Goal: Book appointment/travel/reservation

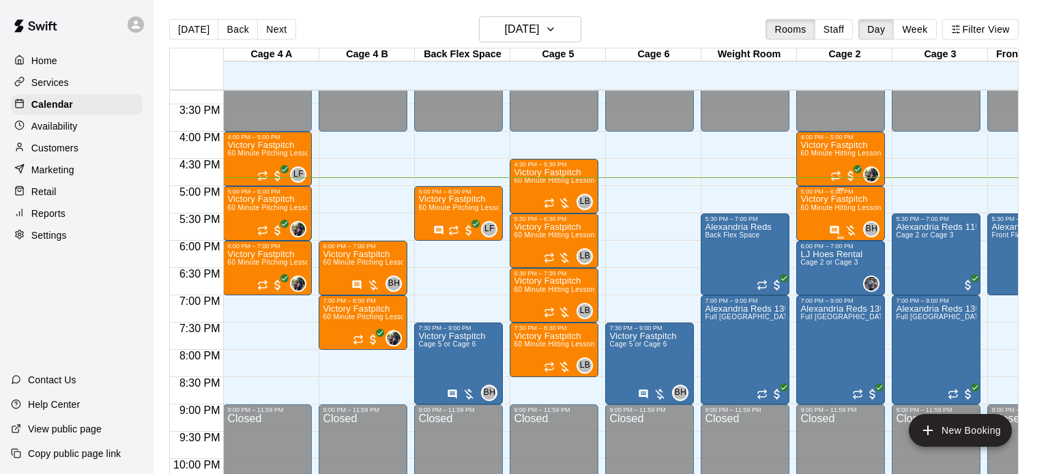
scroll to position [831, 0]
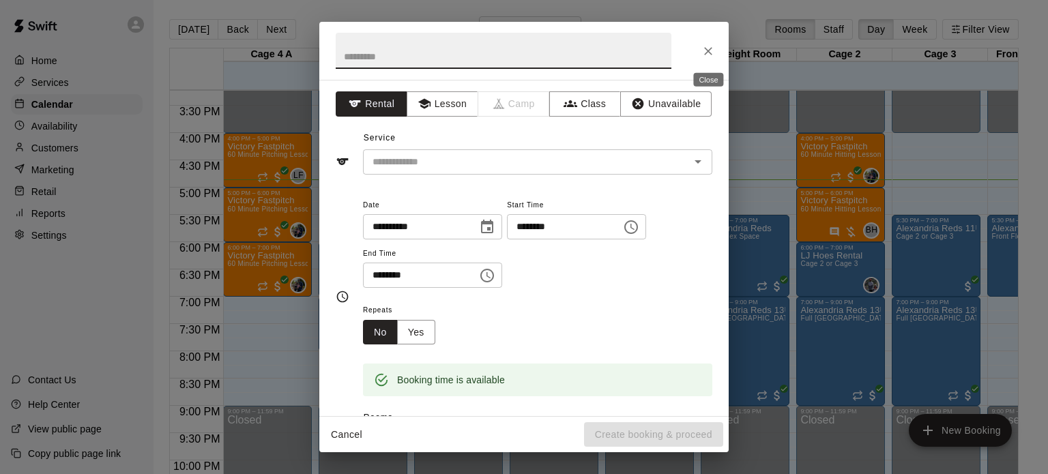
click at [712, 46] on icon "Close" at bounding box center [709, 51] width 14 height 14
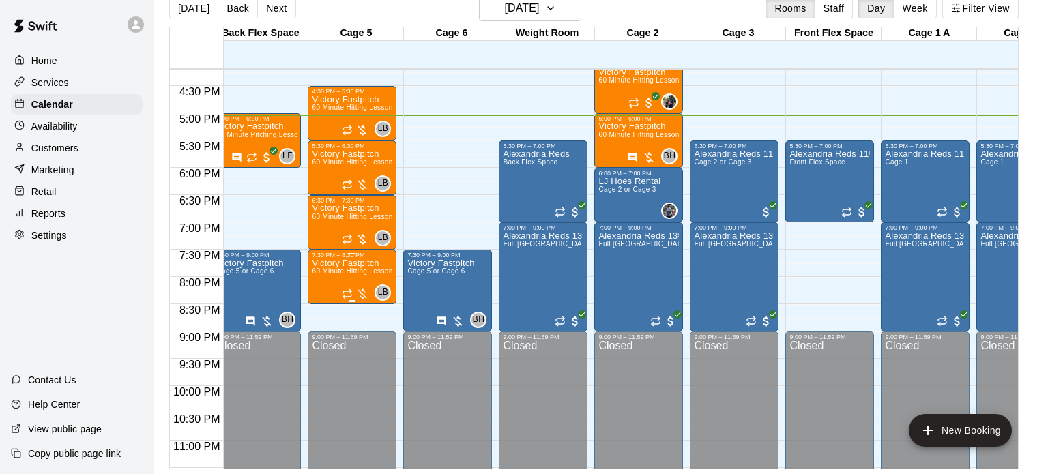
scroll to position [885, 255]
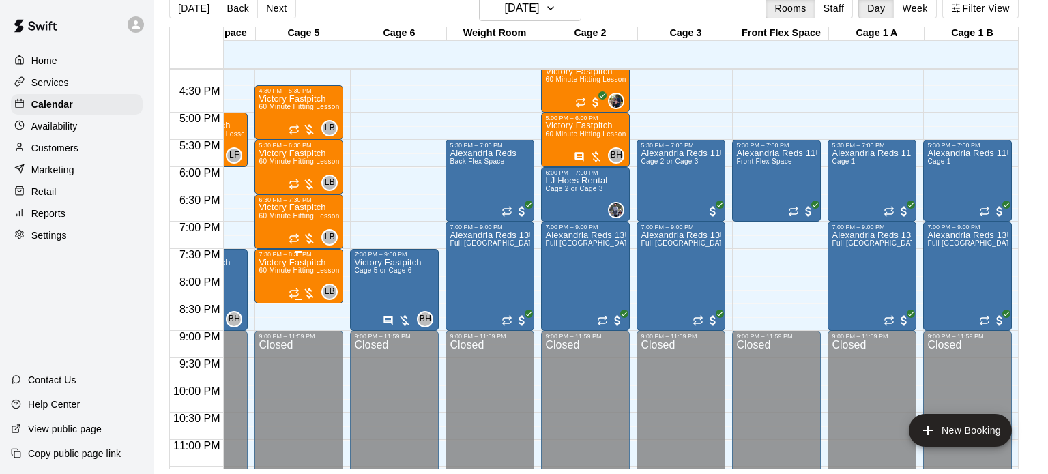
click at [591, 402] on div "Closed" at bounding box center [585, 419] width 81 height 159
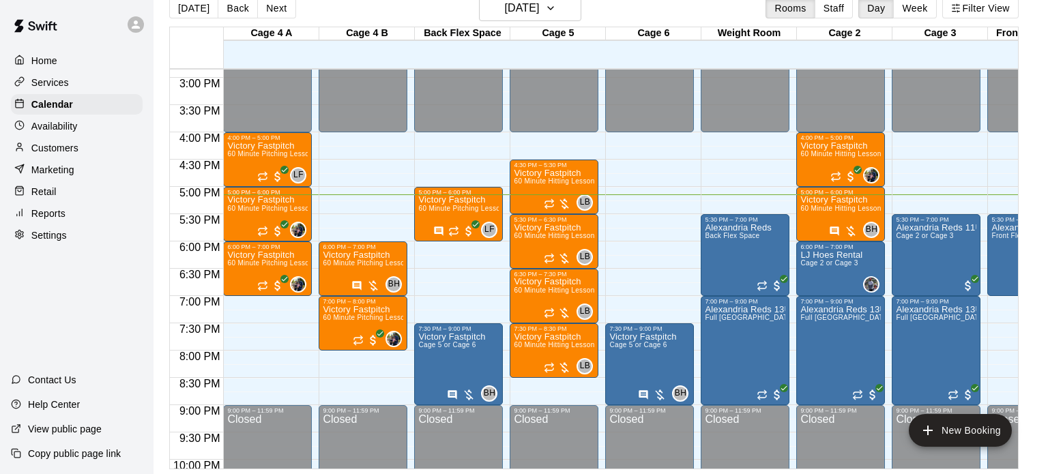
scroll to position [0, 255]
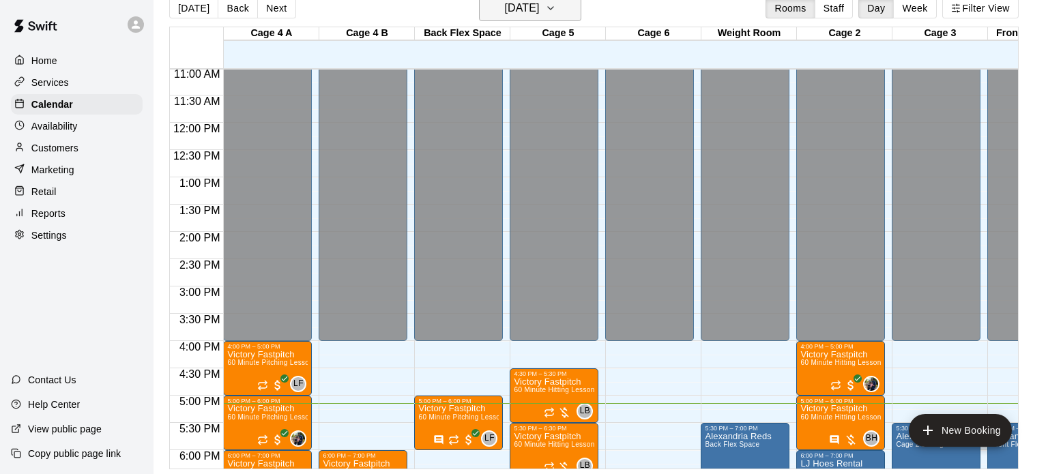
click at [539, 11] on h6 "[DATE]" at bounding box center [521, 8] width 35 height 19
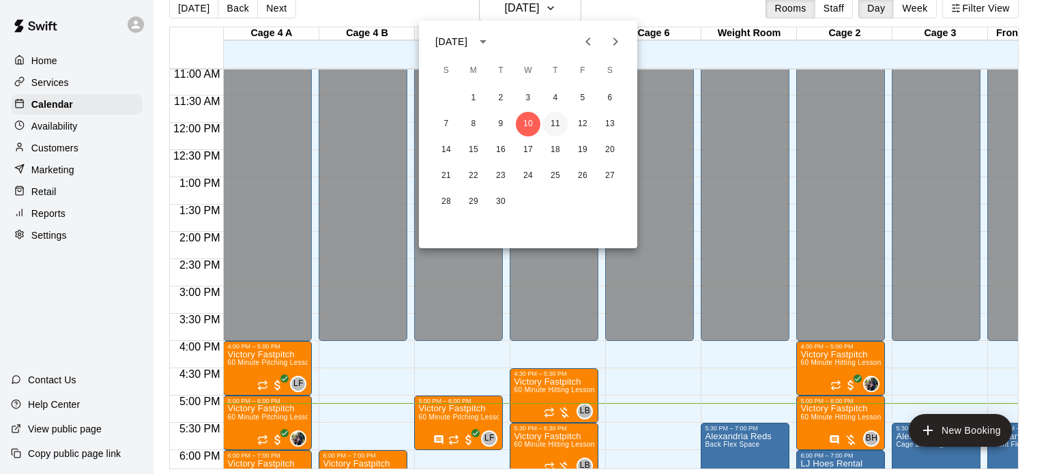
click at [550, 124] on button "11" at bounding box center [555, 124] width 25 height 25
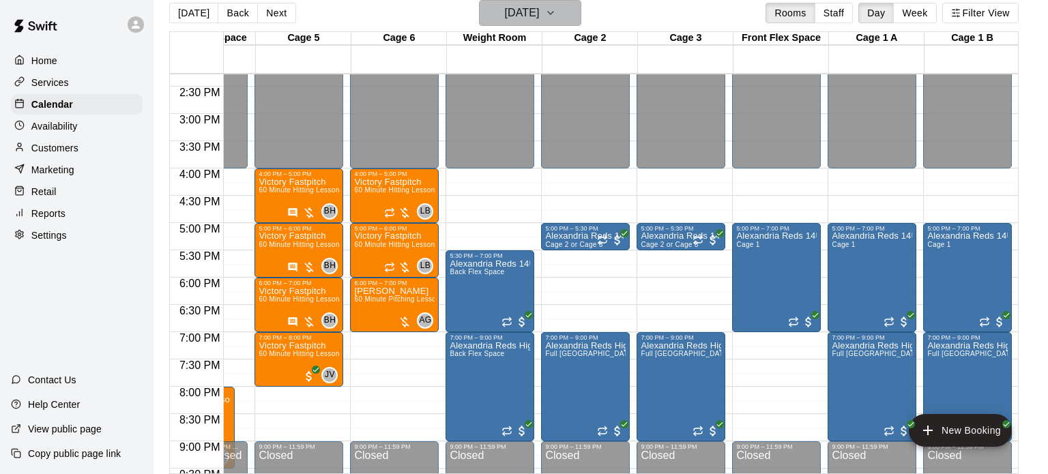
click at [522, 11] on h6 "[DATE]" at bounding box center [521, 12] width 35 height 19
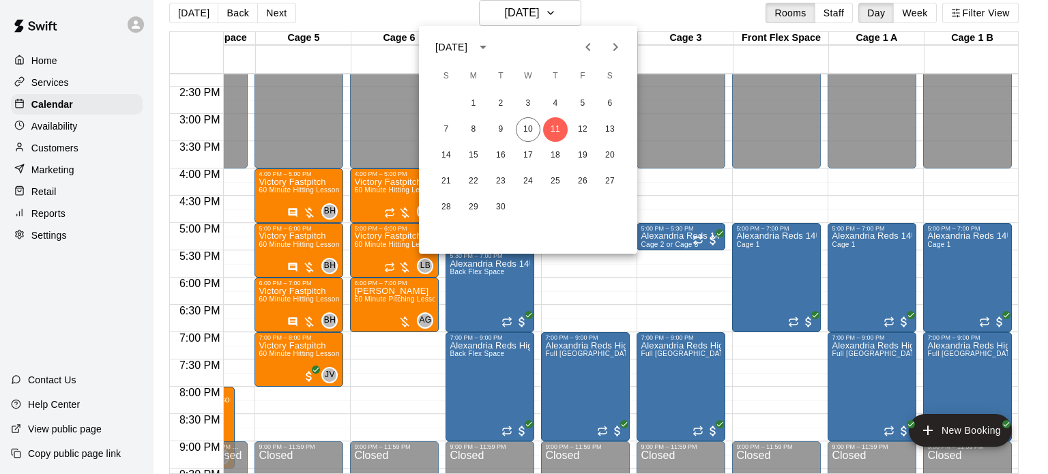
click at [676, 207] on div at bounding box center [524, 237] width 1048 height 474
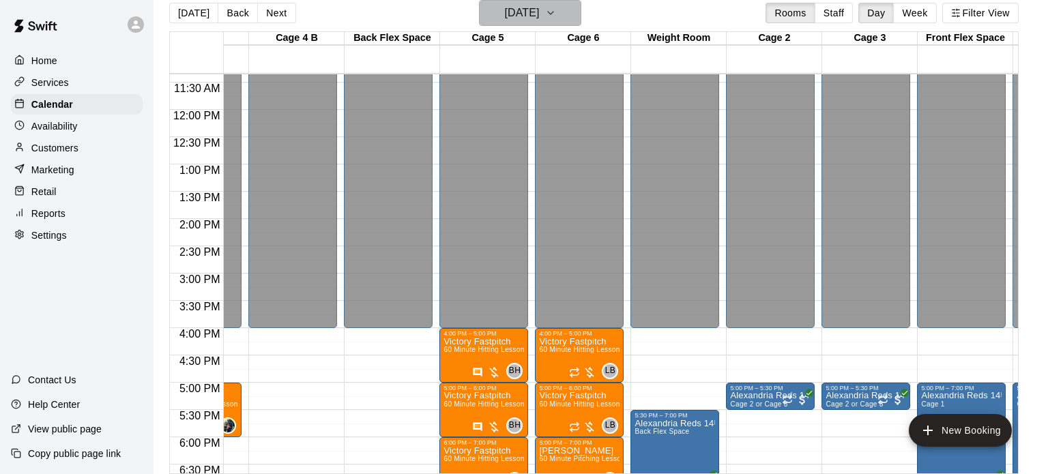
click at [539, 3] on h6 "[DATE]" at bounding box center [521, 12] width 35 height 19
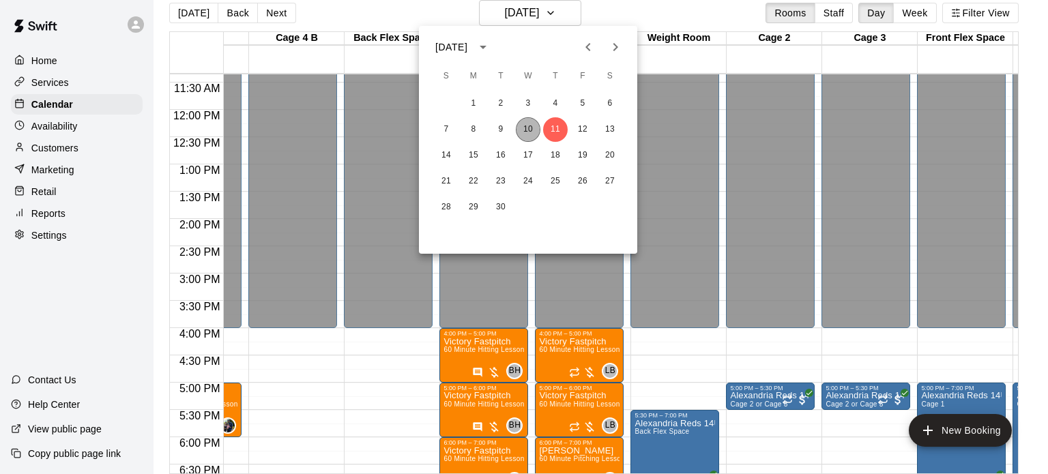
click at [526, 132] on button "10" at bounding box center [528, 129] width 25 height 25
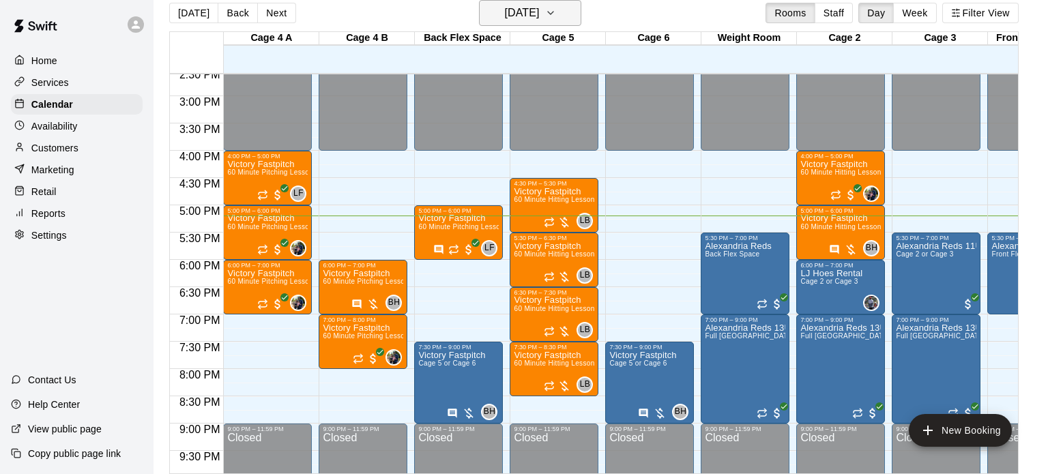
click at [539, 8] on h6 "[DATE]" at bounding box center [521, 12] width 35 height 19
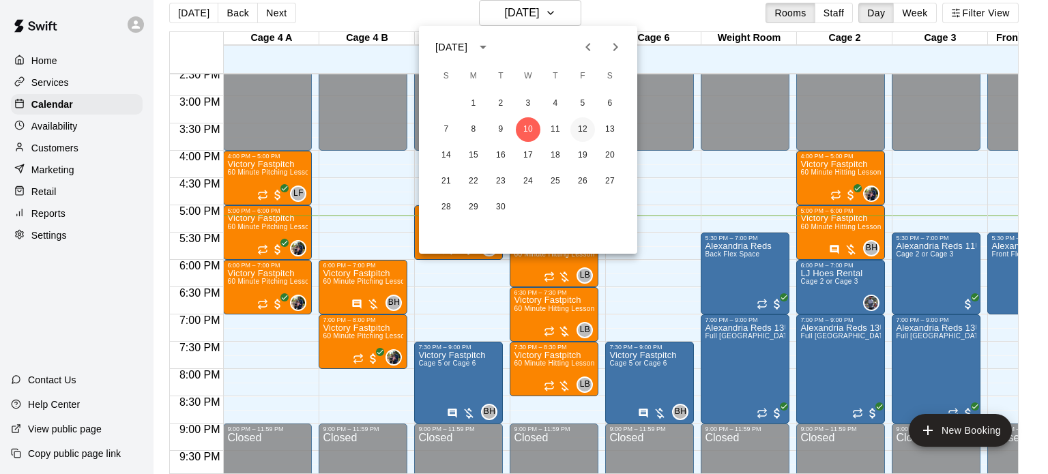
click at [588, 131] on button "12" at bounding box center [583, 129] width 25 height 25
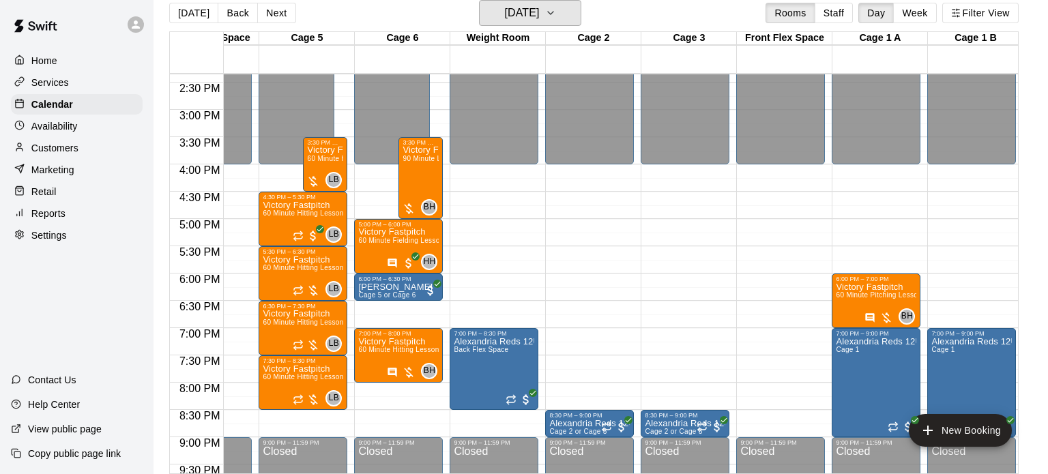
scroll to position [0, 249]
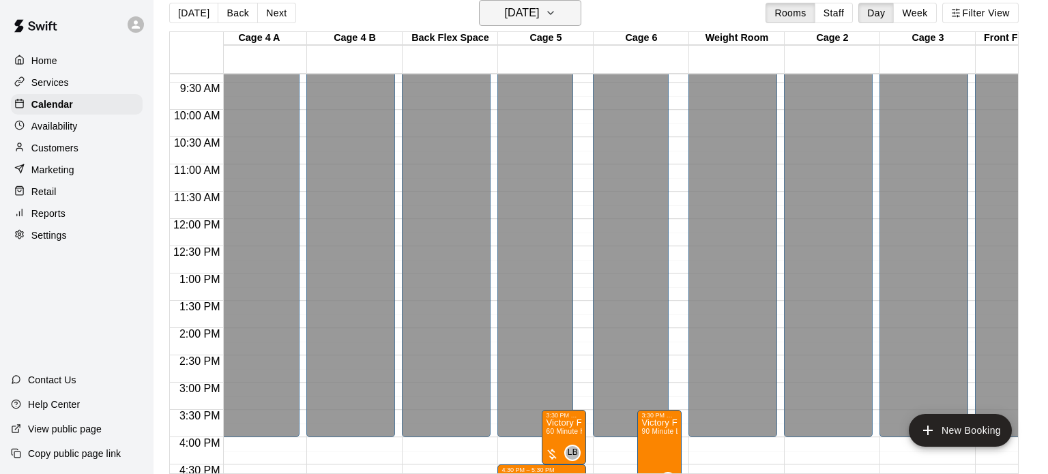
click at [539, 12] on h6 "[DATE]" at bounding box center [521, 12] width 35 height 19
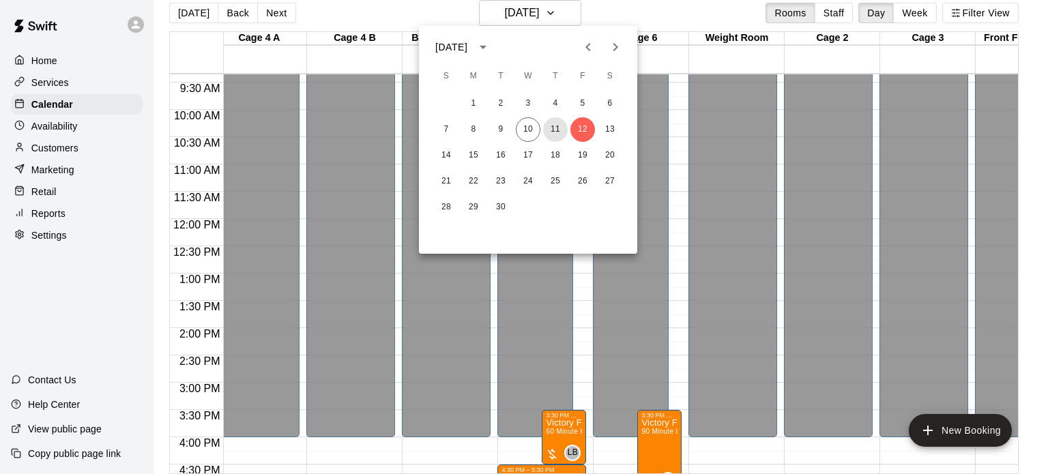
click at [558, 132] on button "11" at bounding box center [555, 129] width 25 height 25
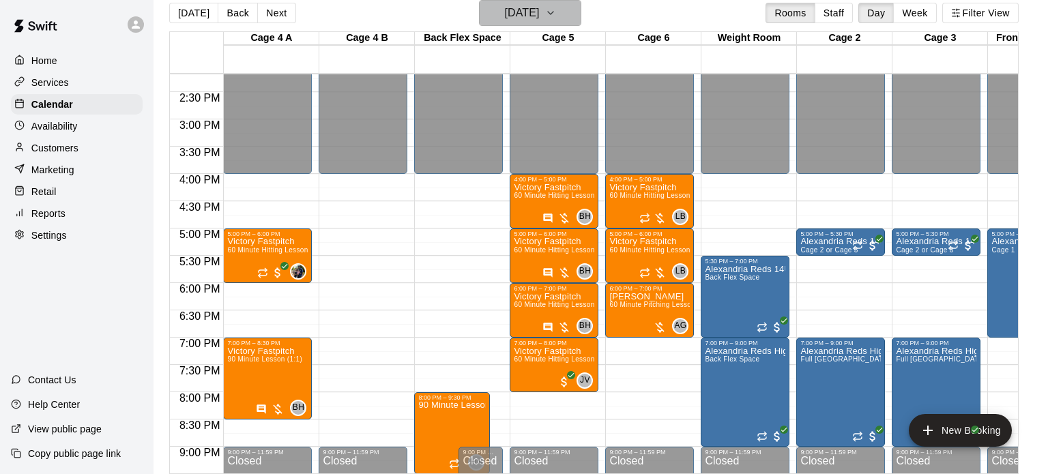
click at [504, 12] on h6 "[DATE]" at bounding box center [521, 12] width 35 height 19
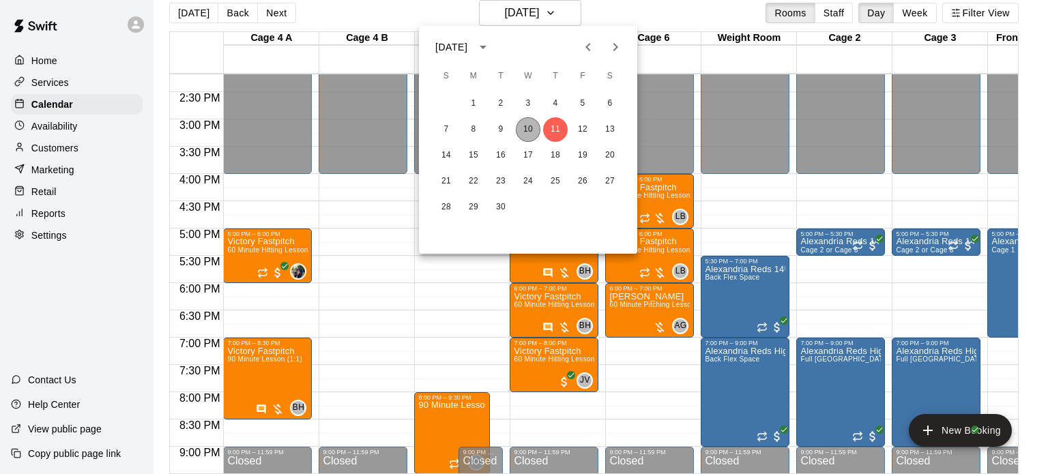
click at [528, 131] on button "10" at bounding box center [528, 129] width 25 height 25
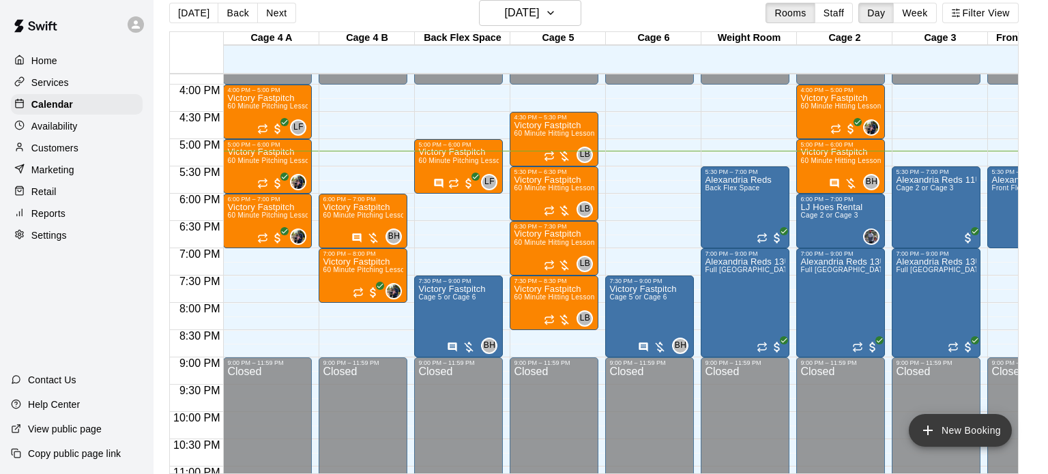
click at [981, 440] on button "New Booking" at bounding box center [960, 430] width 103 height 33
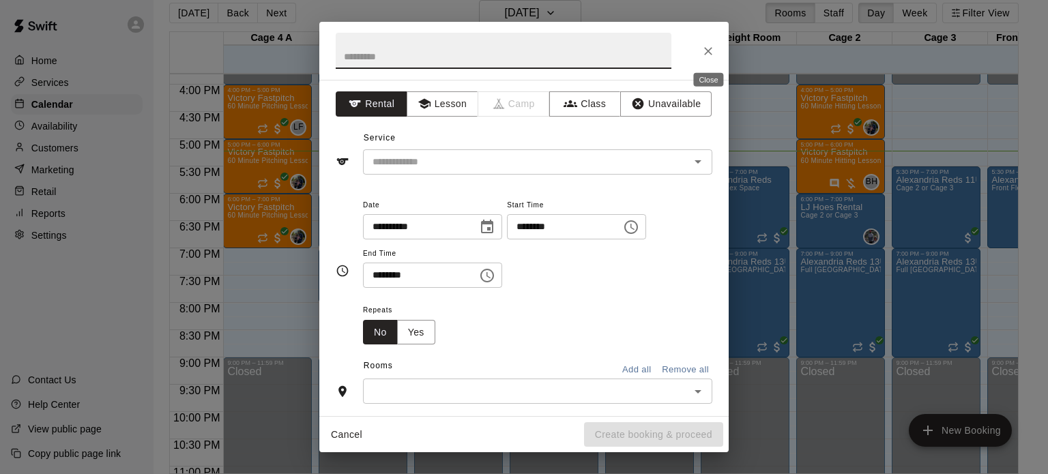
click at [708, 51] on icon "Close" at bounding box center [708, 51] width 8 height 8
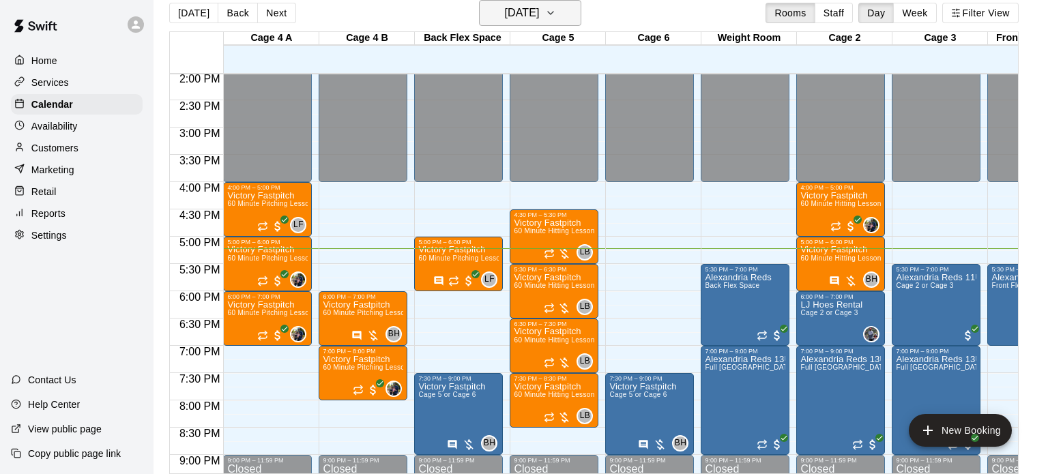
click at [571, 11] on button "[DATE]" at bounding box center [530, 13] width 102 height 26
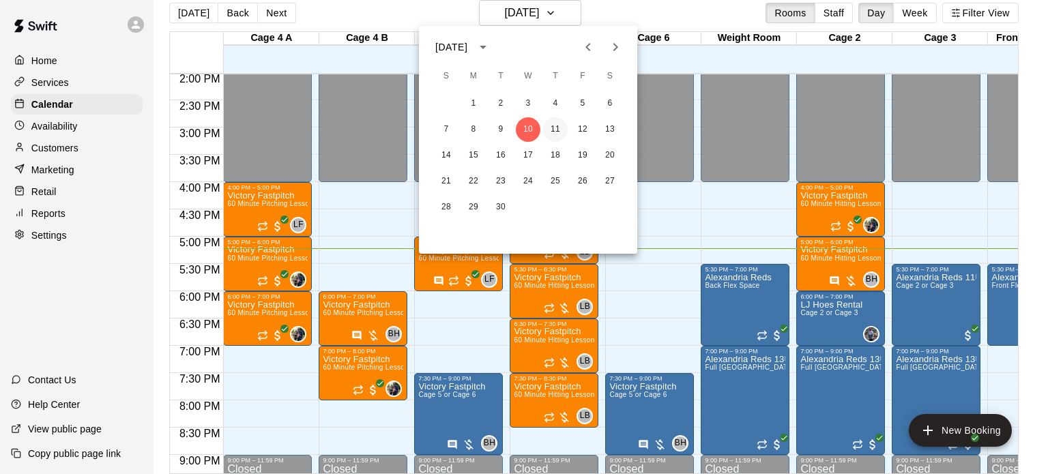
click at [556, 120] on button "11" at bounding box center [555, 129] width 25 height 25
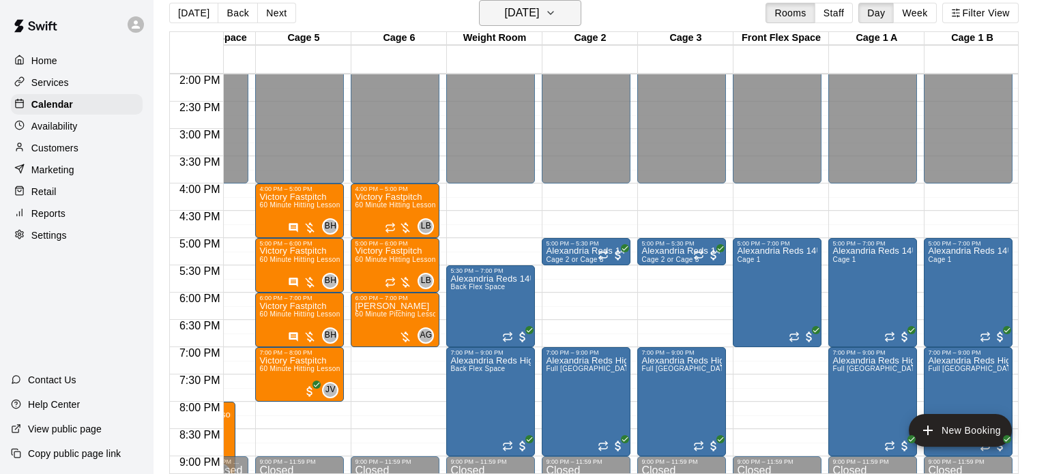
click at [521, 22] on h6 "[DATE]" at bounding box center [521, 12] width 35 height 19
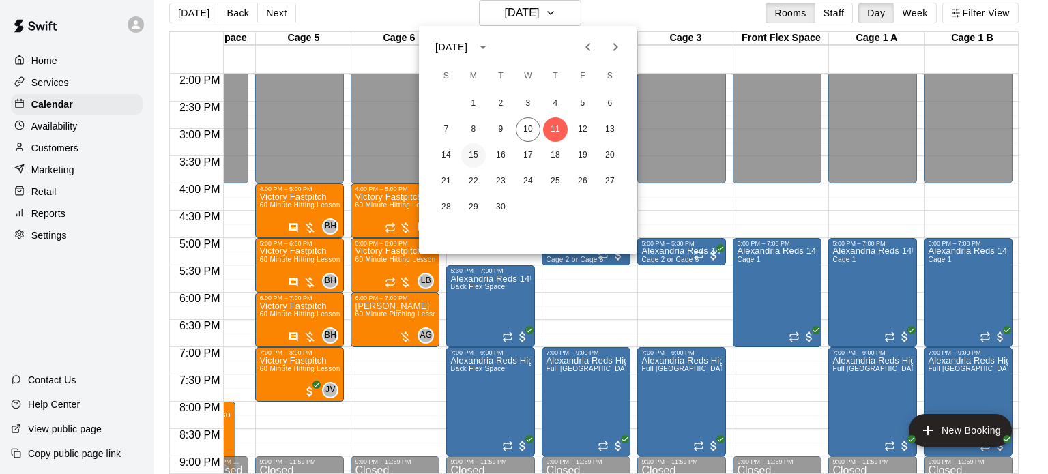
click at [475, 159] on button "15" at bounding box center [473, 155] width 25 height 25
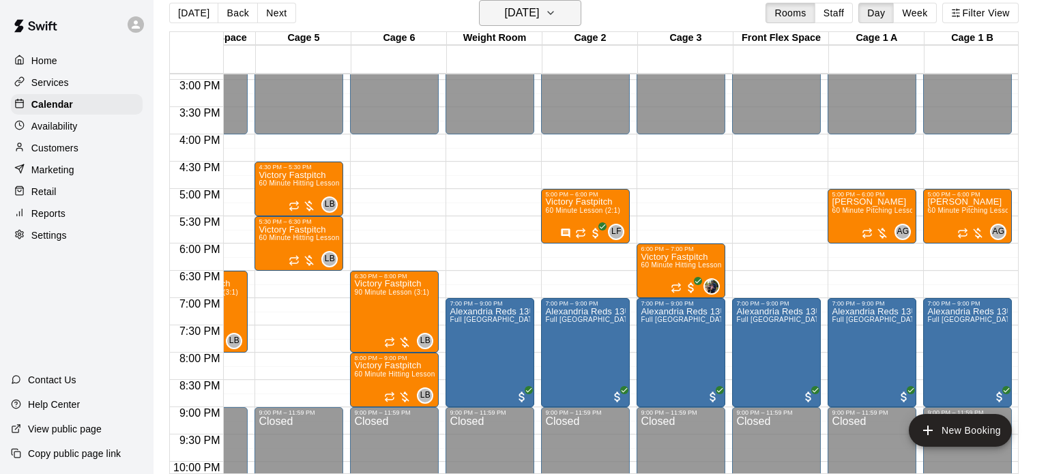
click at [538, 15] on h6 "[DATE]" at bounding box center [521, 12] width 35 height 19
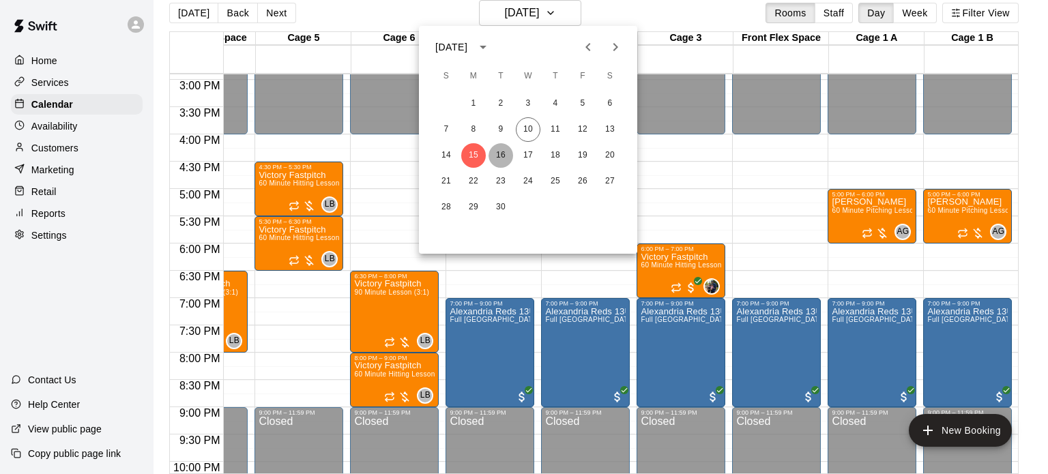
click at [498, 152] on button "16" at bounding box center [501, 155] width 25 height 25
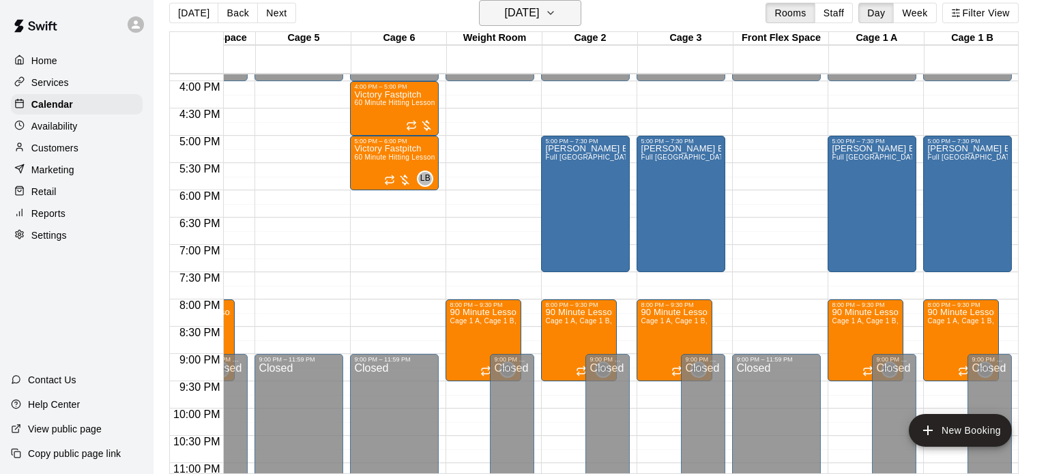
click at [539, 14] on h6 "[DATE]" at bounding box center [521, 12] width 35 height 19
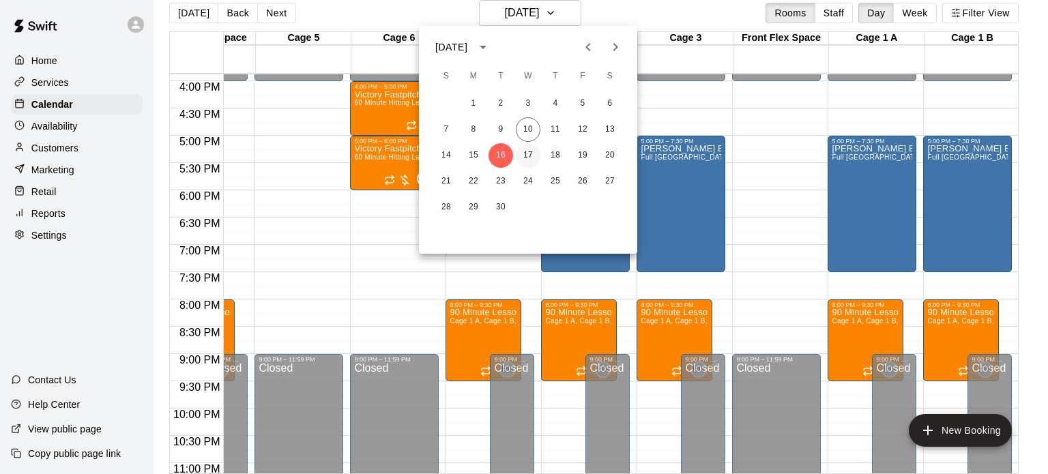
click at [525, 158] on button "17" at bounding box center [528, 155] width 25 height 25
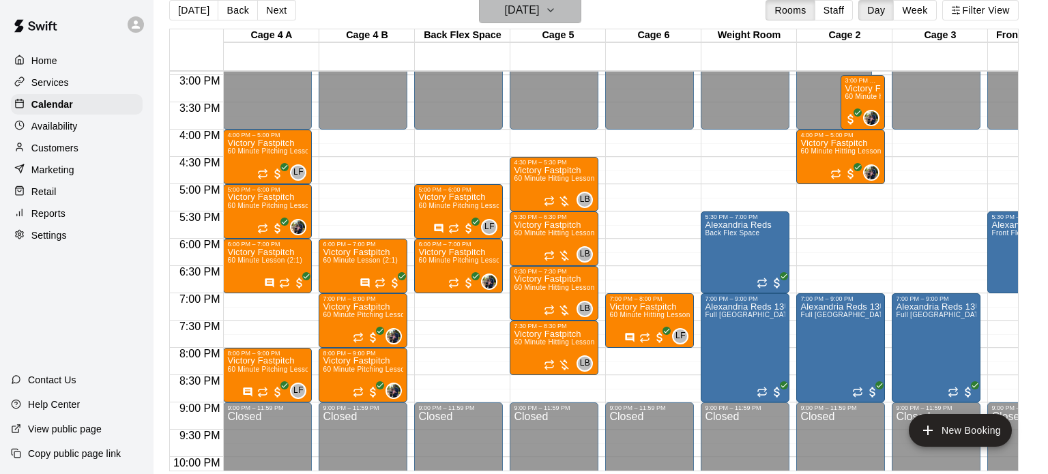
click at [522, 14] on h6 "[DATE]" at bounding box center [521, 10] width 35 height 19
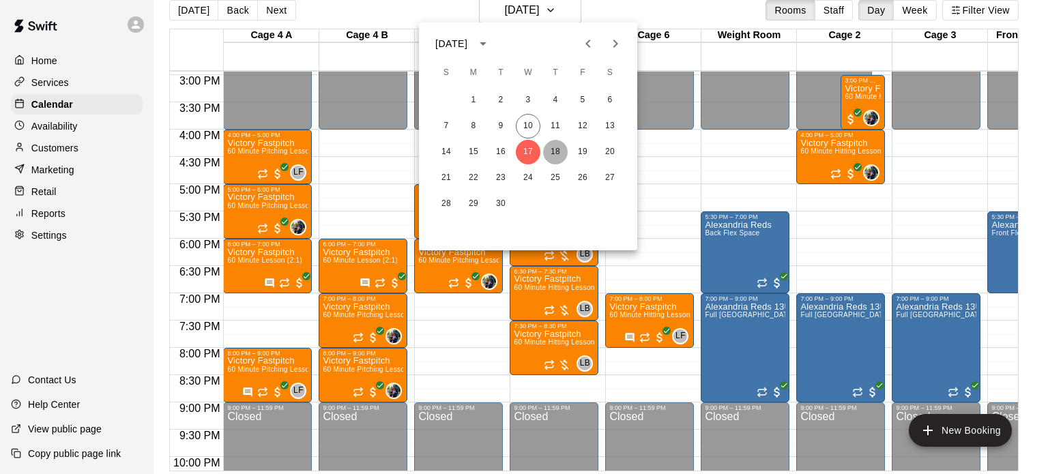
click at [560, 153] on button "18" at bounding box center [555, 152] width 25 height 25
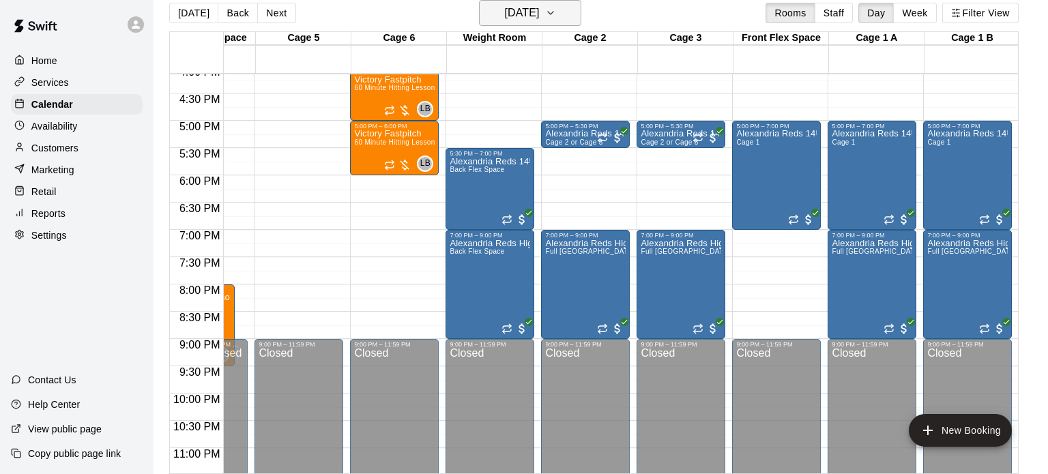
click at [539, 18] on h6 "[DATE]" at bounding box center [521, 12] width 35 height 19
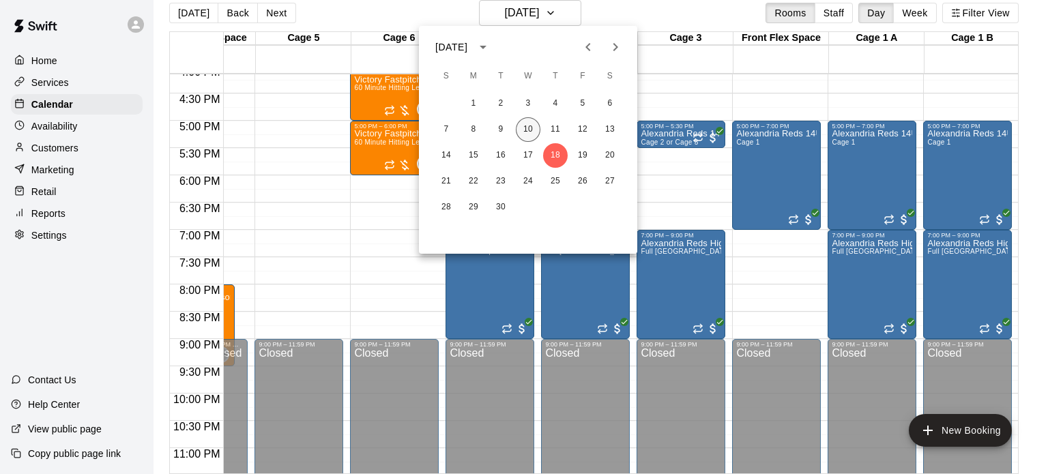
click at [532, 133] on button "10" at bounding box center [528, 129] width 25 height 25
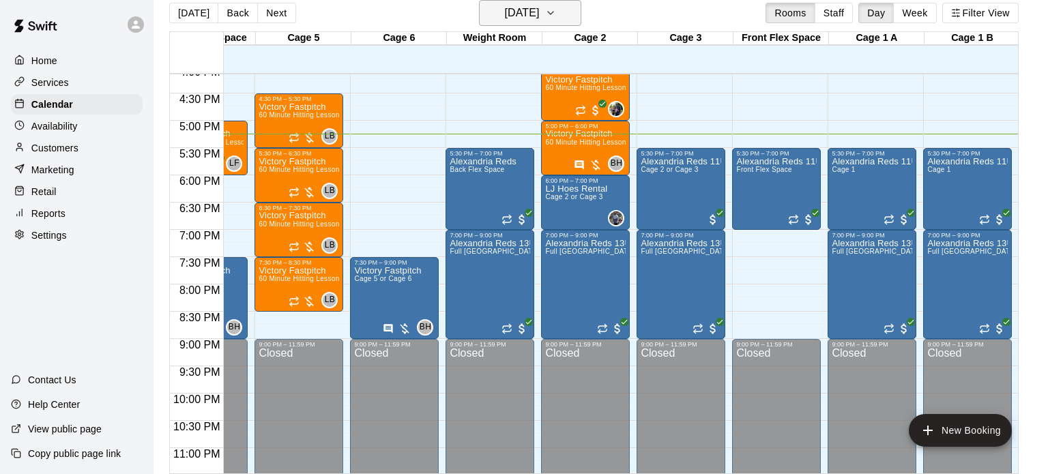
click at [504, 19] on h6 "[DATE]" at bounding box center [521, 12] width 35 height 19
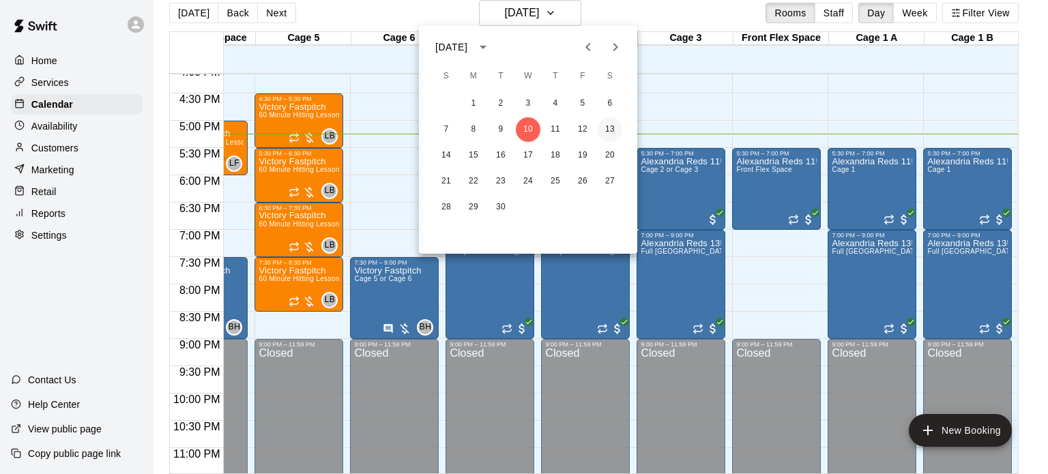
click at [616, 130] on button "13" at bounding box center [610, 129] width 25 height 25
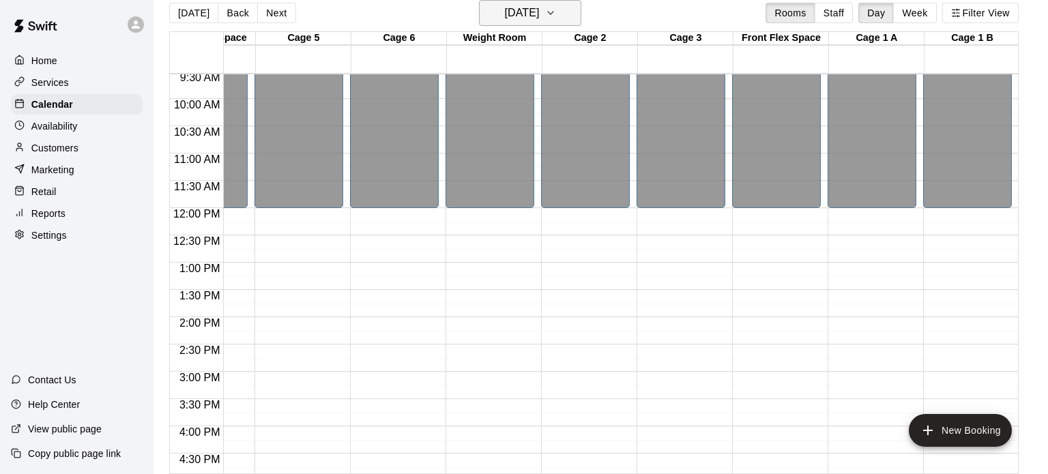
click at [516, 19] on h6 "[DATE]" at bounding box center [521, 12] width 35 height 19
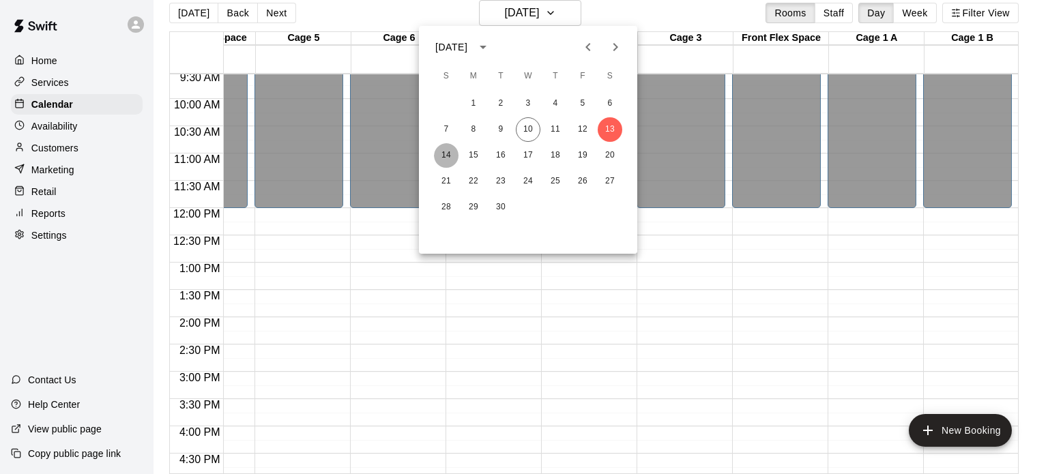
click at [441, 158] on button "14" at bounding box center [446, 155] width 25 height 25
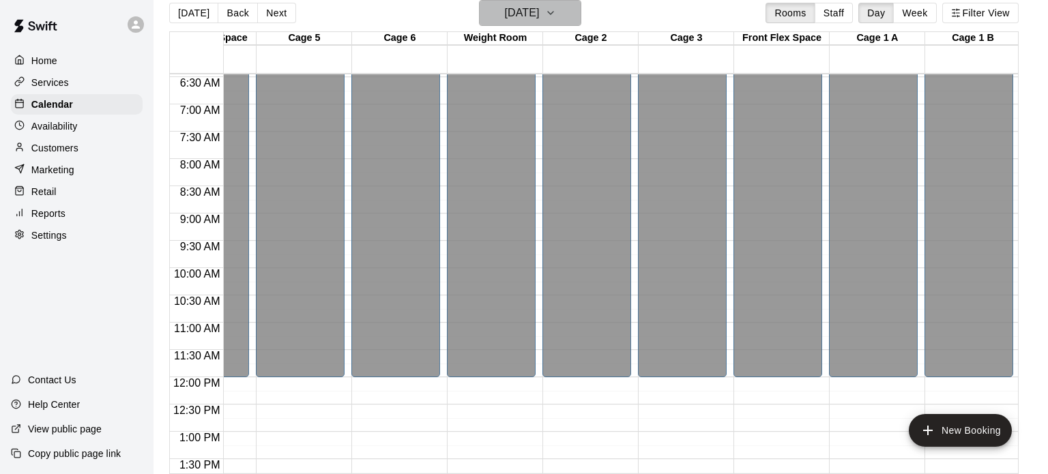
click at [511, 18] on h6 "[DATE]" at bounding box center [521, 12] width 35 height 19
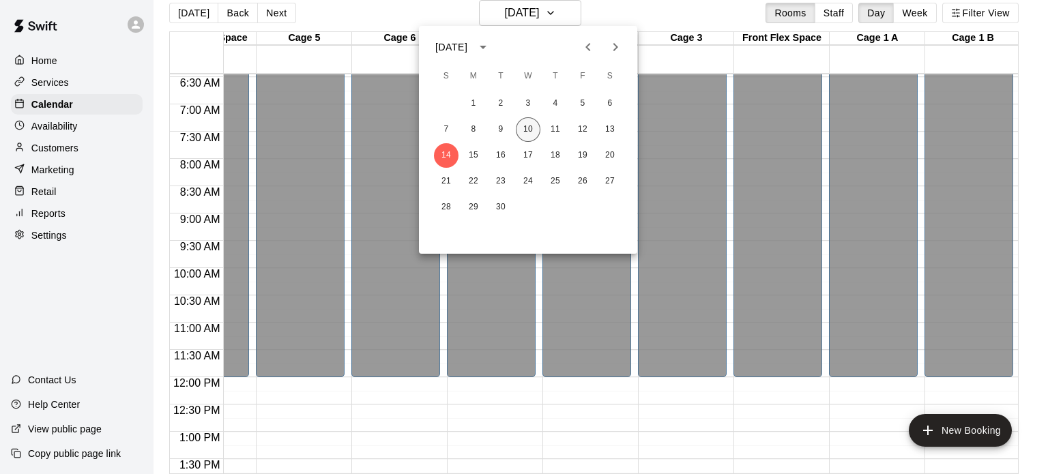
click at [521, 133] on button "10" at bounding box center [528, 129] width 25 height 25
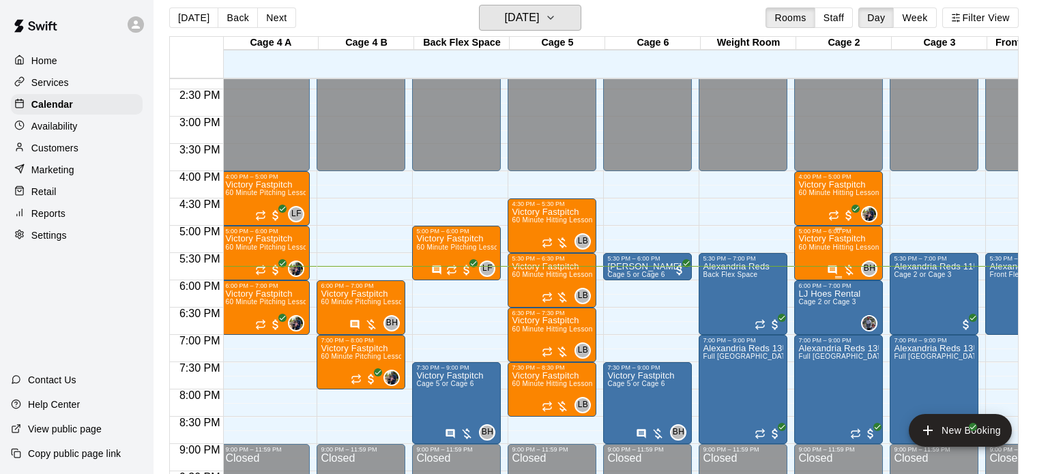
scroll to position [0, 3]
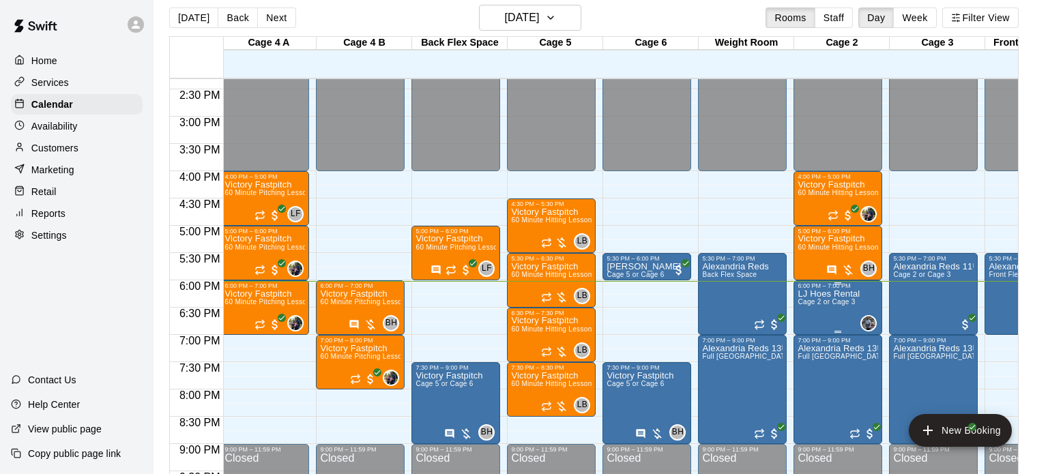
click at [631, 299] on div at bounding box center [524, 237] width 1048 height 474
click at [835, 300] on span "Cage 2 or Cage 3" at bounding box center [826, 302] width 57 height 8
click at [809, 316] on icon "edit" at bounding box center [811, 310] width 16 height 16
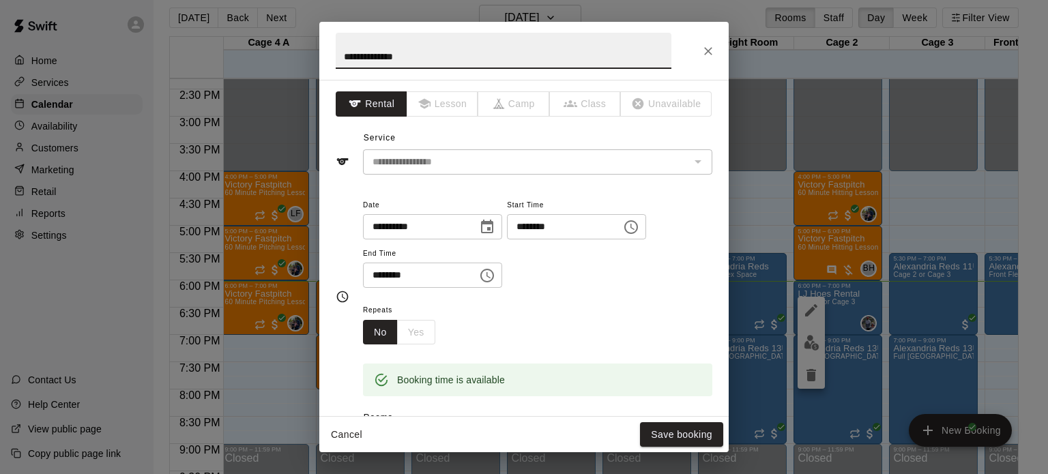
click at [468, 288] on input "********" at bounding box center [415, 275] width 105 height 25
click at [352, 433] on button "Cancel" at bounding box center [347, 434] width 44 height 25
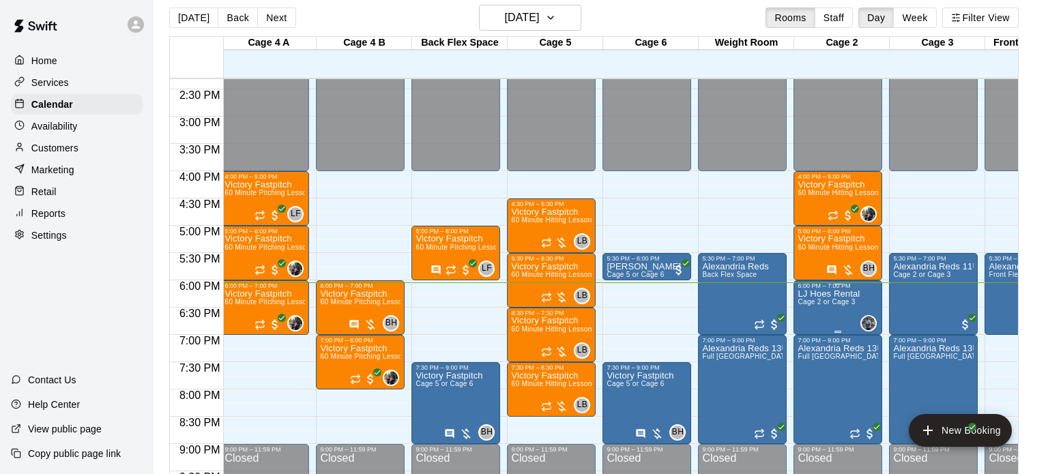
click at [817, 367] on icon "delete" at bounding box center [811, 366] width 16 height 16
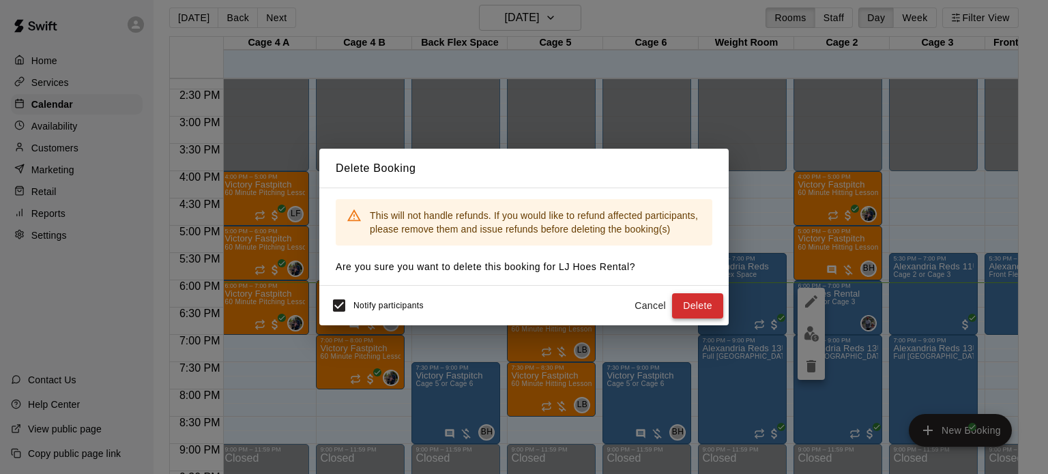
click at [678, 302] on button "Delete" at bounding box center [697, 305] width 51 height 25
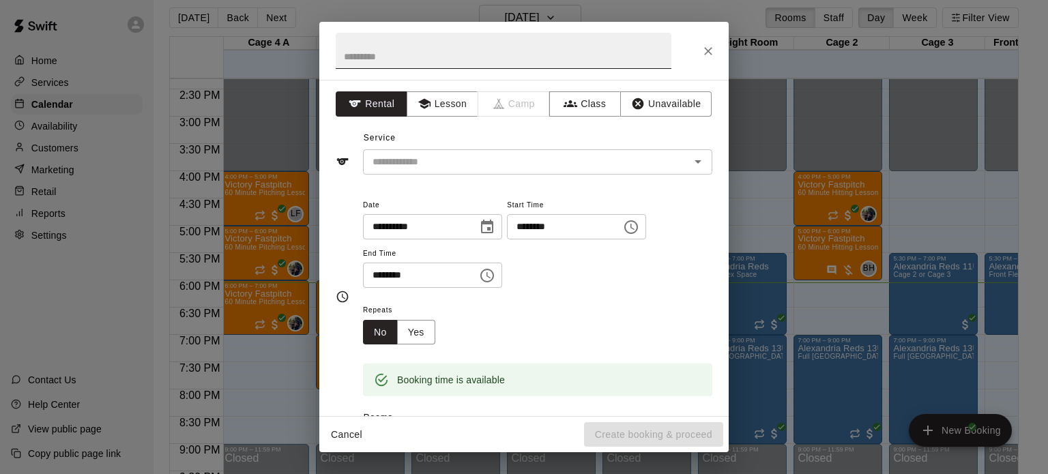
click at [556, 55] on input "text" at bounding box center [504, 51] width 336 height 36
type input "**"
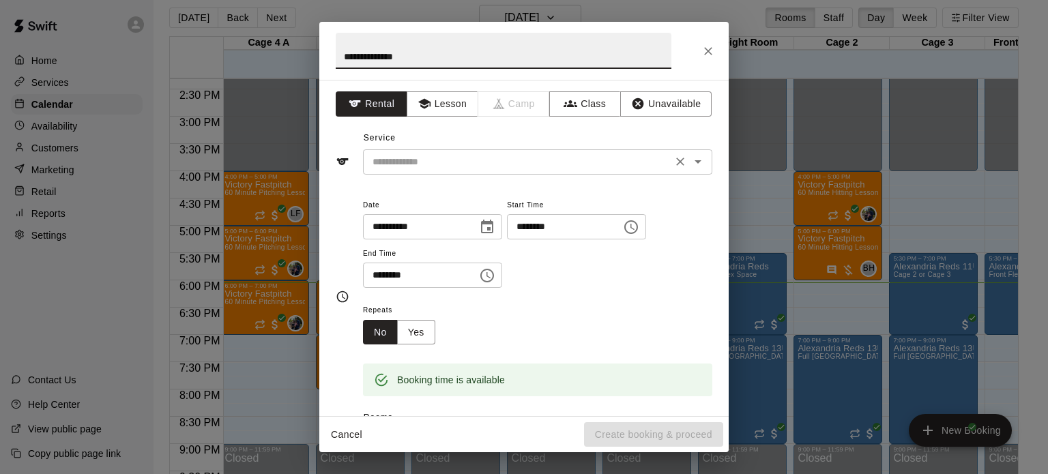
click at [517, 172] on div "​" at bounding box center [537, 161] width 349 height 25
type input "**********"
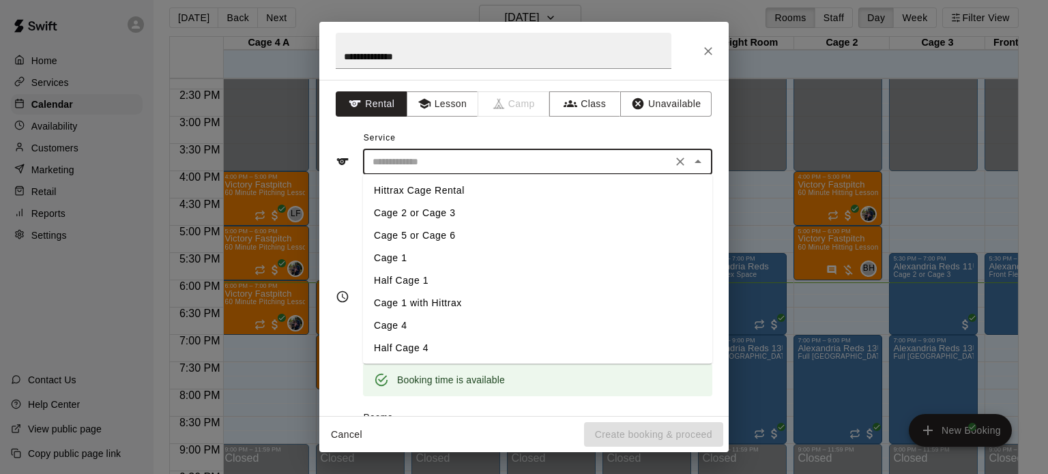
click at [442, 241] on li "Cage 5 or Cage 6" at bounding box center [537, 236] width 349 height 23
type input "**********"
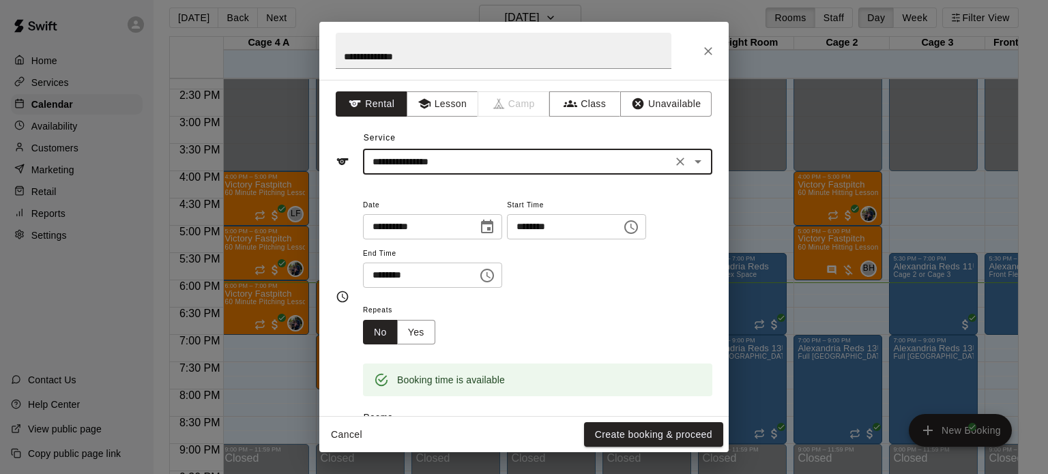
click at [507, 240] on input "********" at bounding box center [559, 226] width 105 height 25
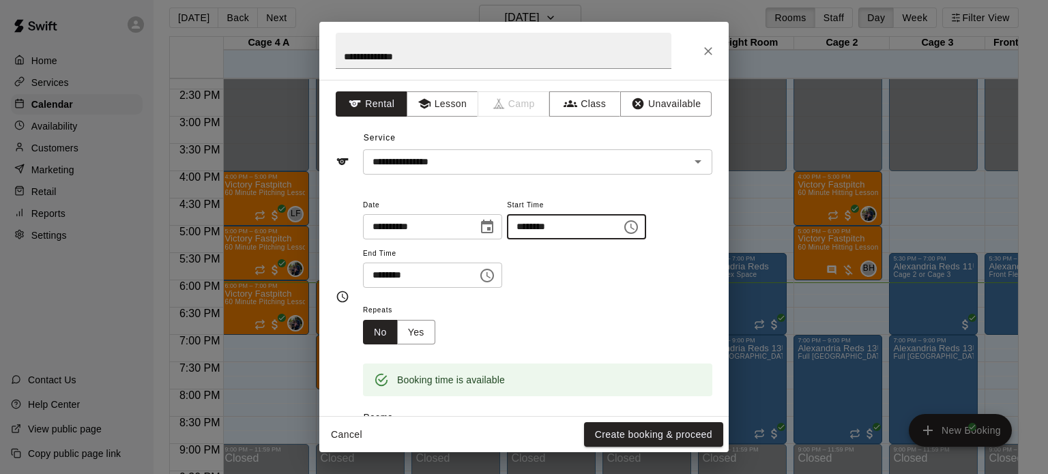
click at [623, 235] on icon "Choose time, selected time is 6:15 PM" at bounding box center [631, 227] width 16 height 16
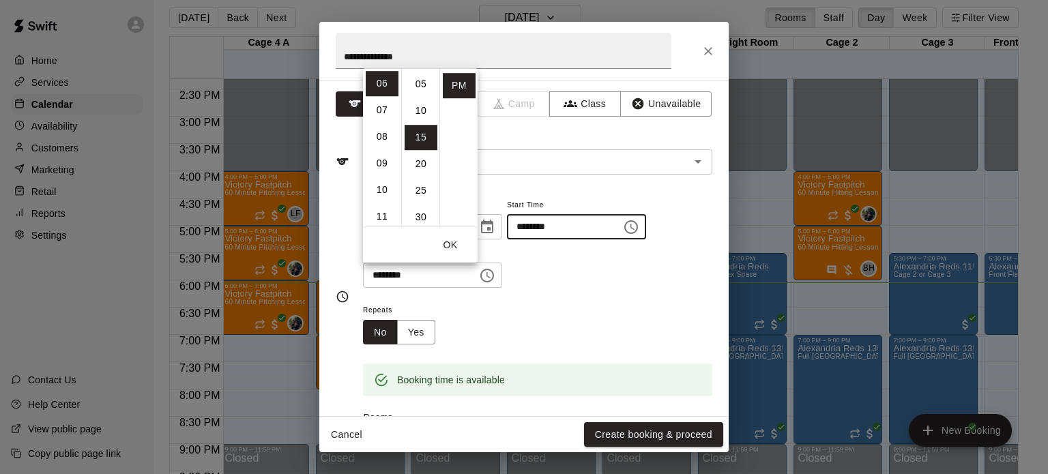
scroll to position [25, 0]
click at [425, 141] on li "15" at bounding box center [421, 138] width 33 height 25
click at [445, 247] on button "OK" at bounding box center [451, 245] width 44 height 25
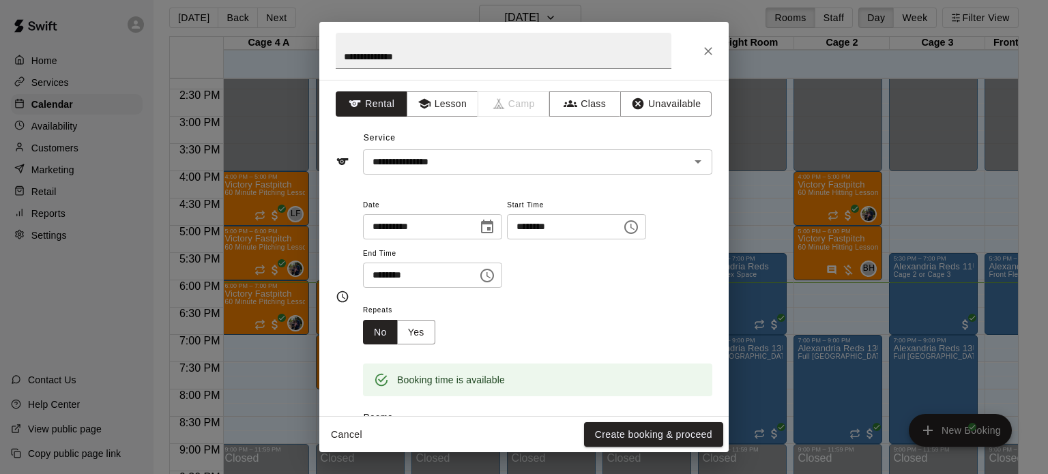
click at [491, 278] on icon "Choose time, selected time is 6:45 PM" at bounding box center [489, 275] width 4 height 6
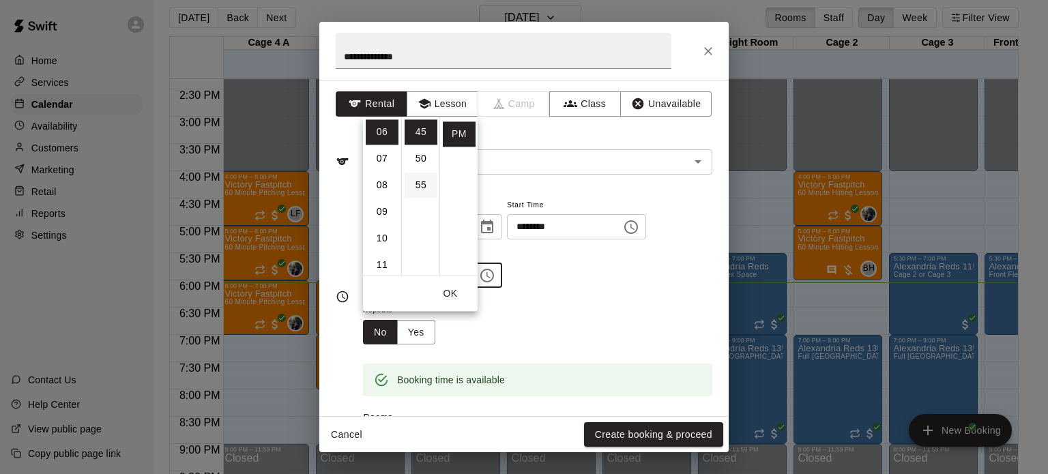
scroll to position [291, 0]
click at [376, 162] on li "07" at bounding box center [382, 158] width 33 height 25
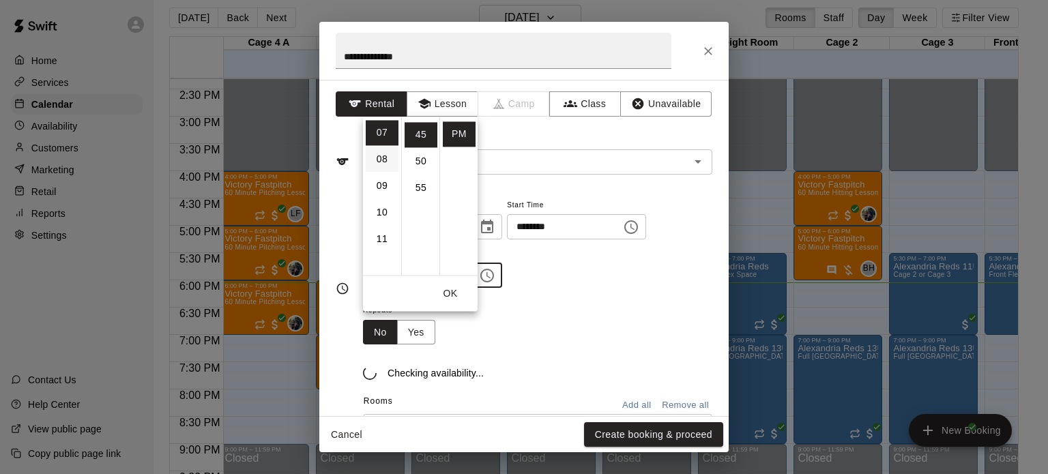
scroll to position [175, 0]
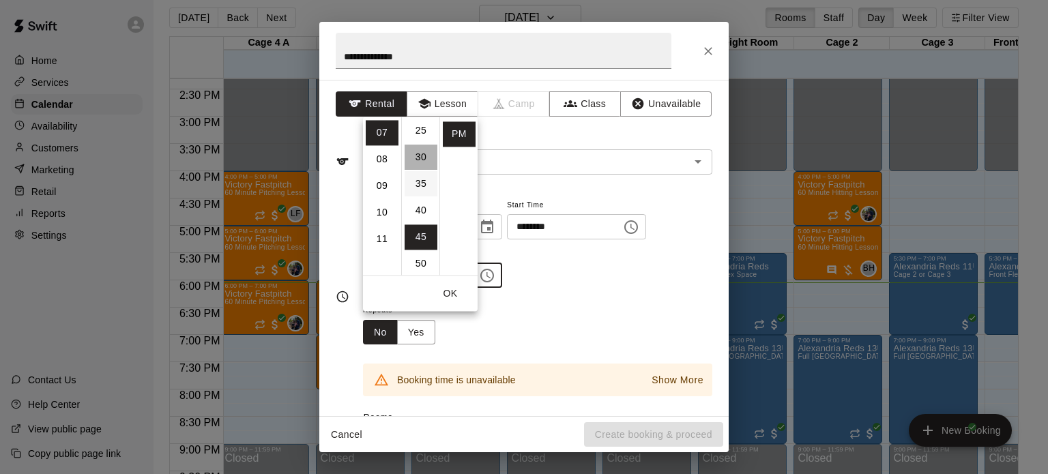
click at [417, 147] on li "30" at bounding box center [421, 157] width 33 height 25
type input "********"
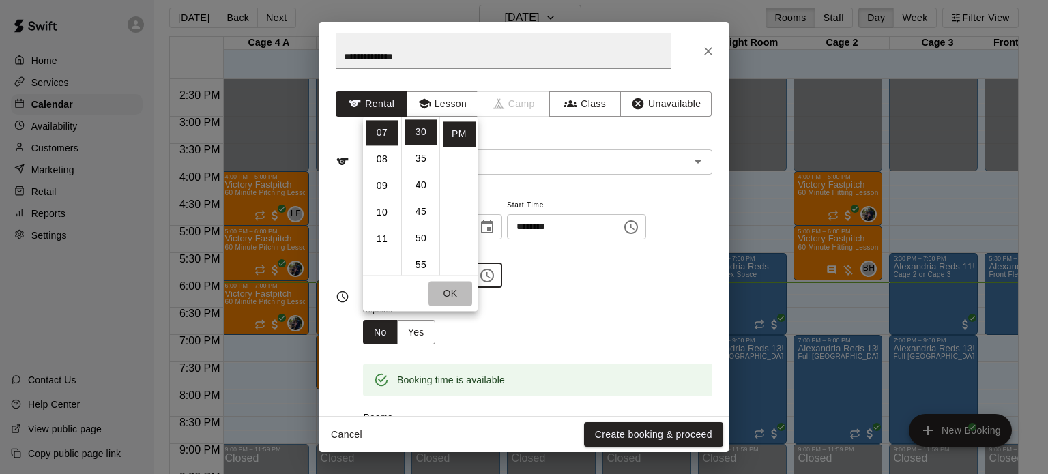
click at [458, 297] on button "OK" at bounding box center [451, 293] width 44 height 25
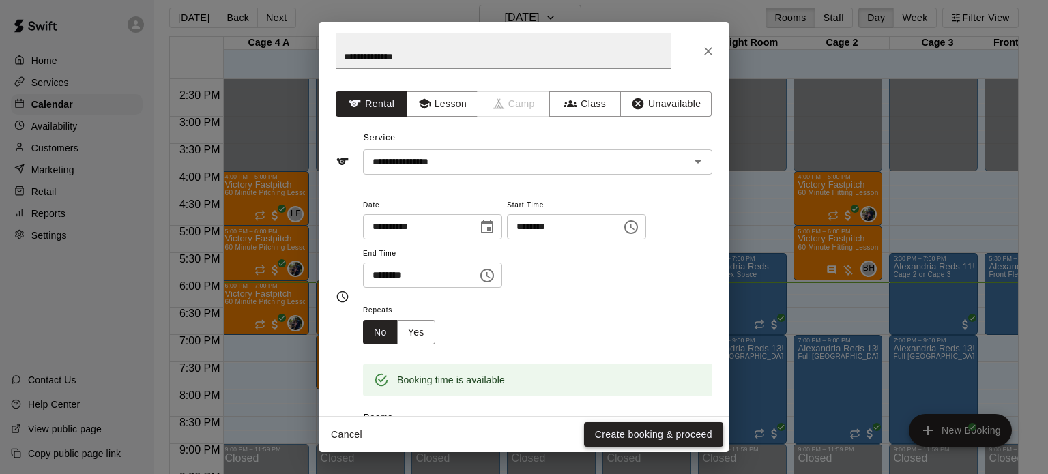
click at [668, 431] on button "Create booking & proceed" at bounding box center [653, 434] width 139 height 25
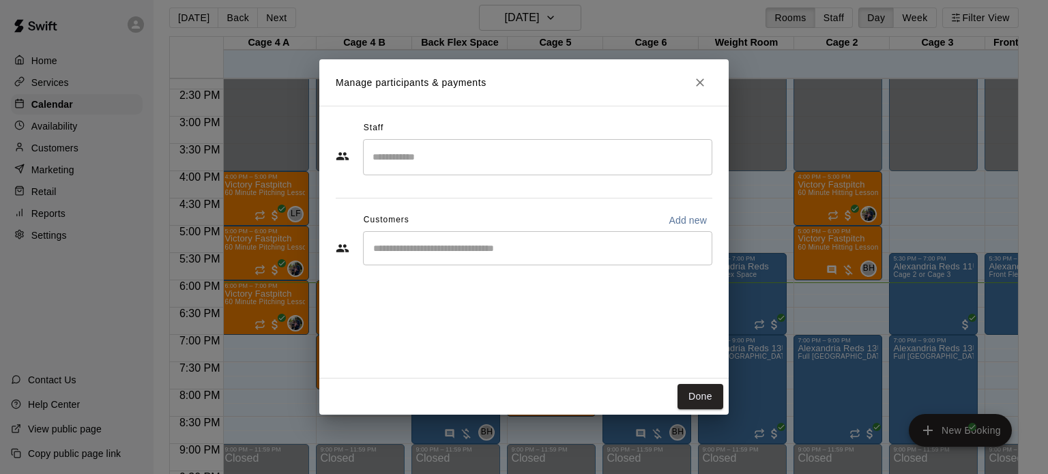
click at [475, 169] on input "Search staff" at bounding box center [537, 157] width 337 height 24
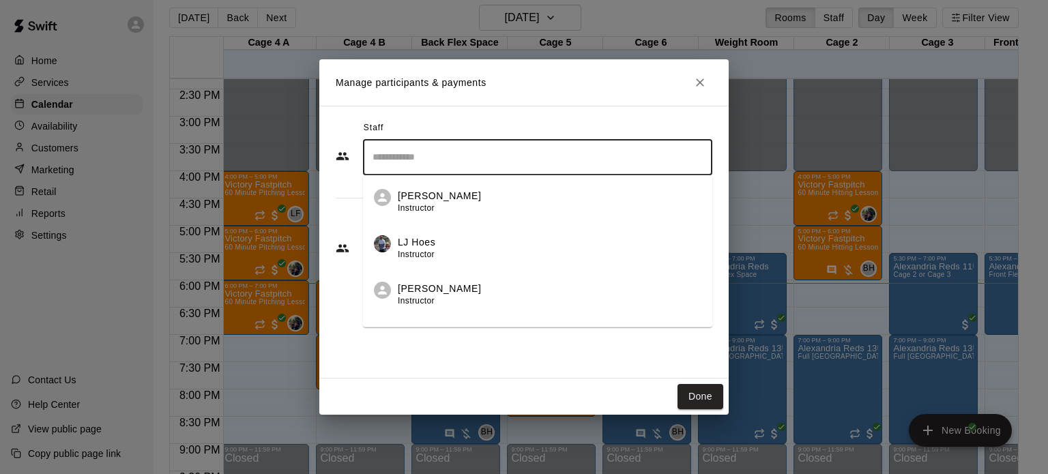
scroll to position [70, 0]
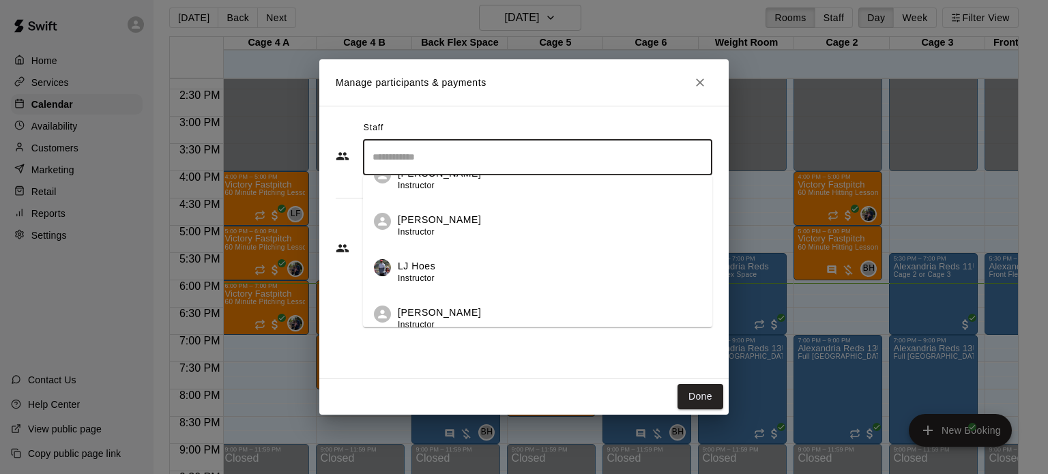
click at [426, 257] on li "LJ Hoes Instructor" at bounding box center [537, 267] width 349 height 46
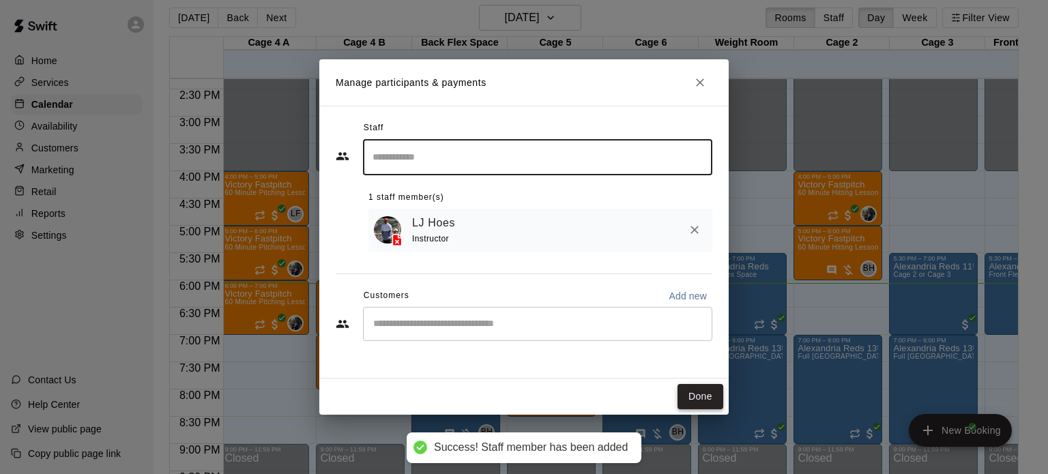
click at [685, 396] on button "Done" at bounding box center [701, 396] width 46 height 25
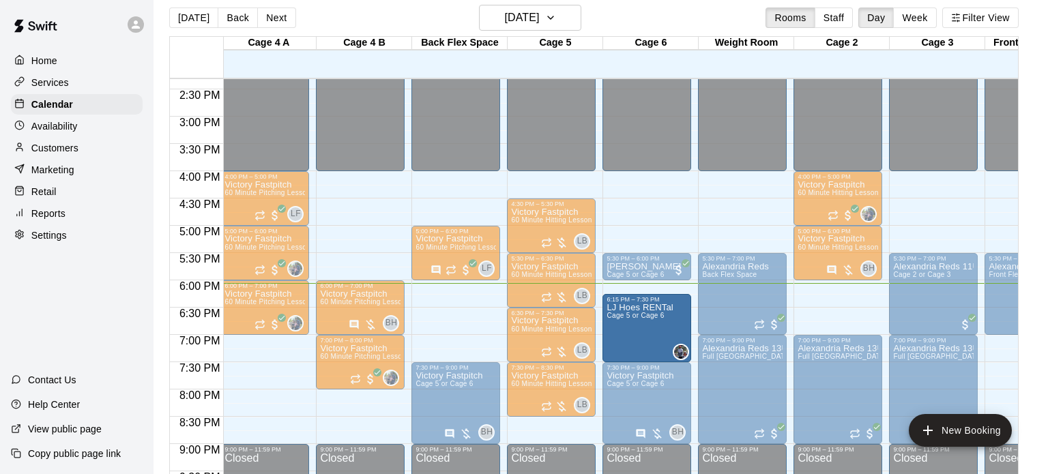
drag, startPoint x: 645, startPoint y: 293, endPoint x: 644, endPoint y: 300, distance: 6.9
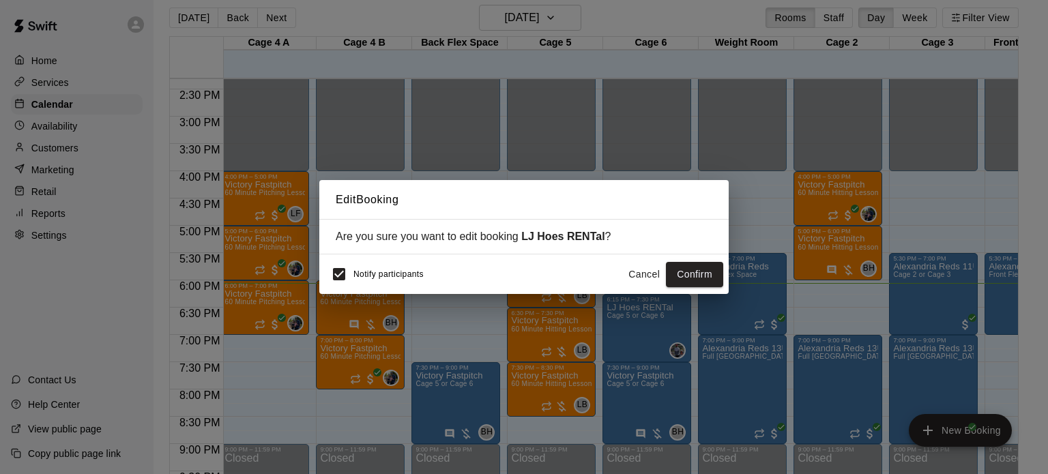
click at [641, 272] on button "Cancel" at bounding box center [644, 274] width 44 height 25
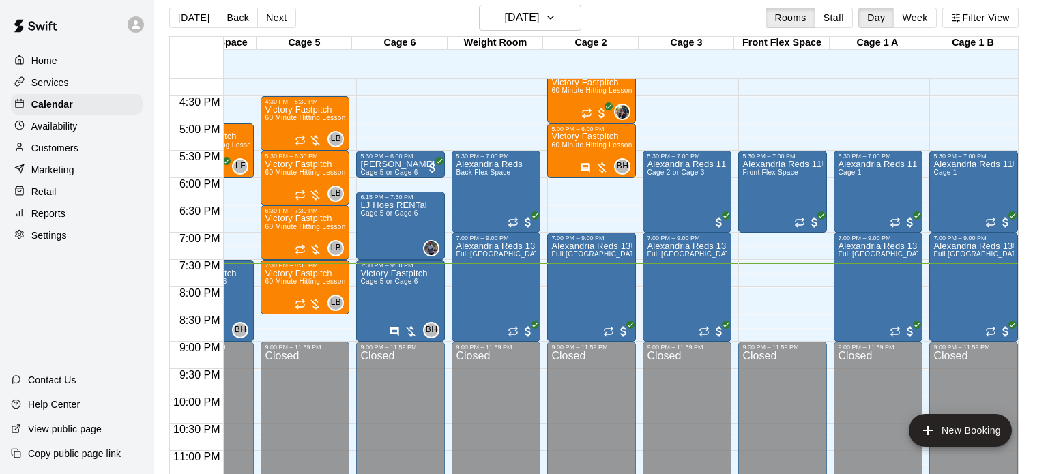
scroll to position [0, 249]
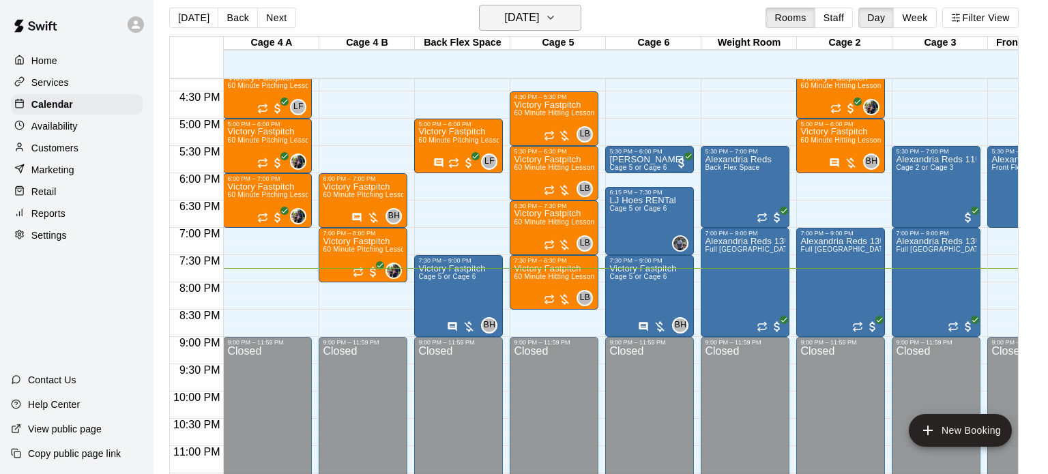
click at [504, 17] on h6 "[DATE]" at bounding box center [521, 17] width 35 height 19
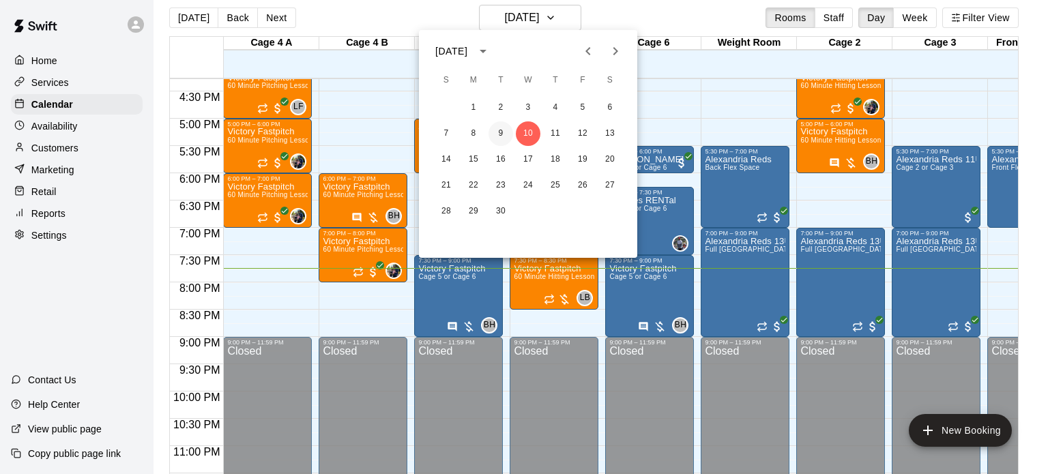
click at [506, 136] on button "9" at bounding box center [501, 133] width 25 height 25
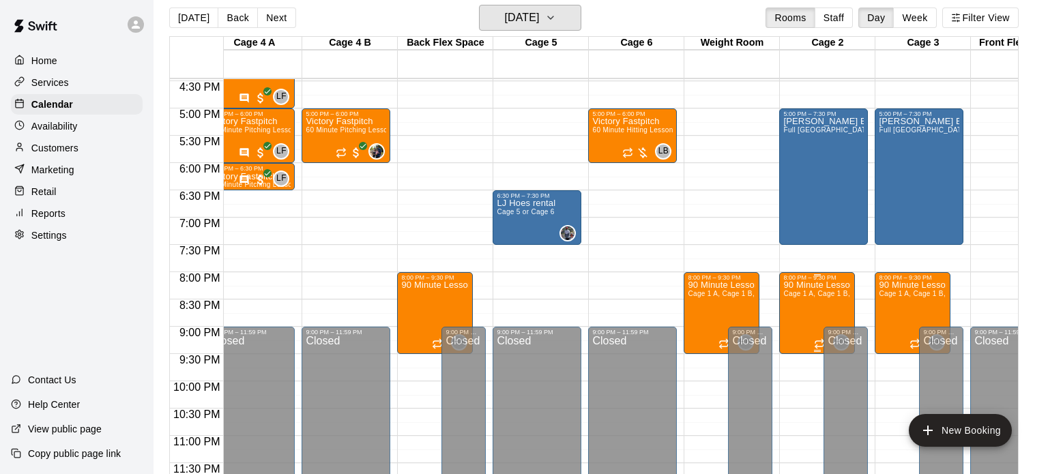
scroll to position [0, 0]
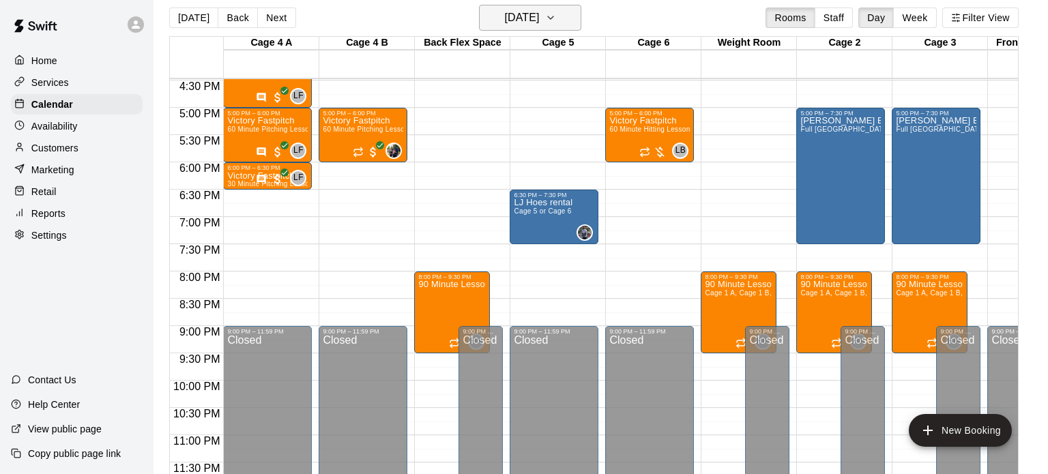
click at [539, 23] on h6 "[DATE]" at bounding box center [521, 17] width 35 height 19
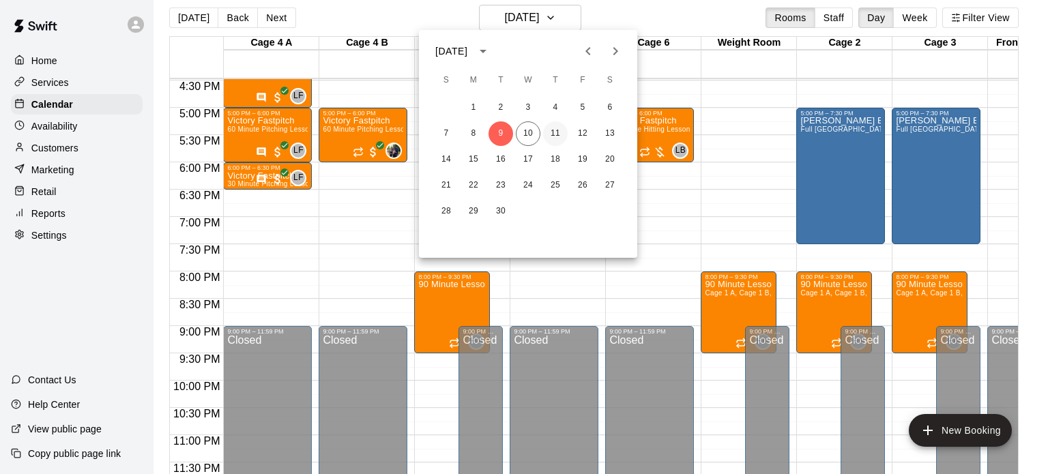
click at [556, 138] on button "11" at bounding box center [555, 133] width 25 height 25
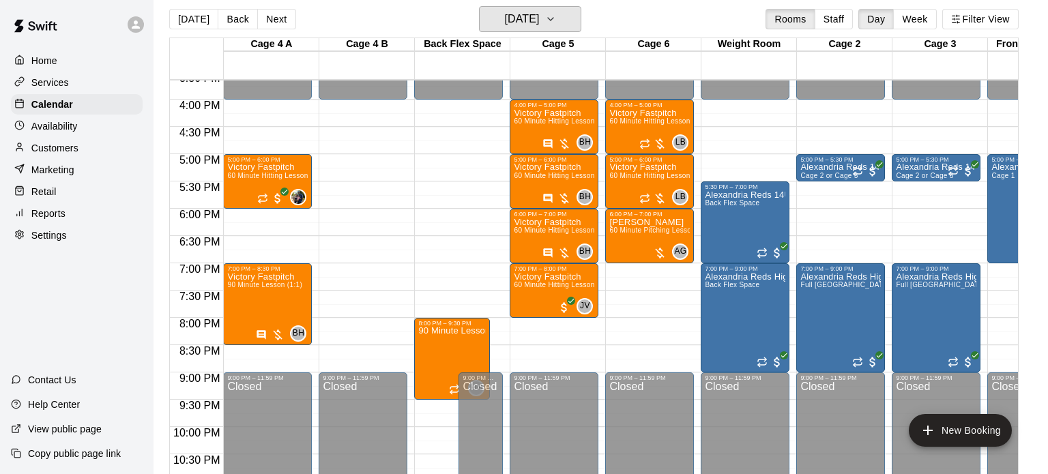
scroll to position [851, 0]
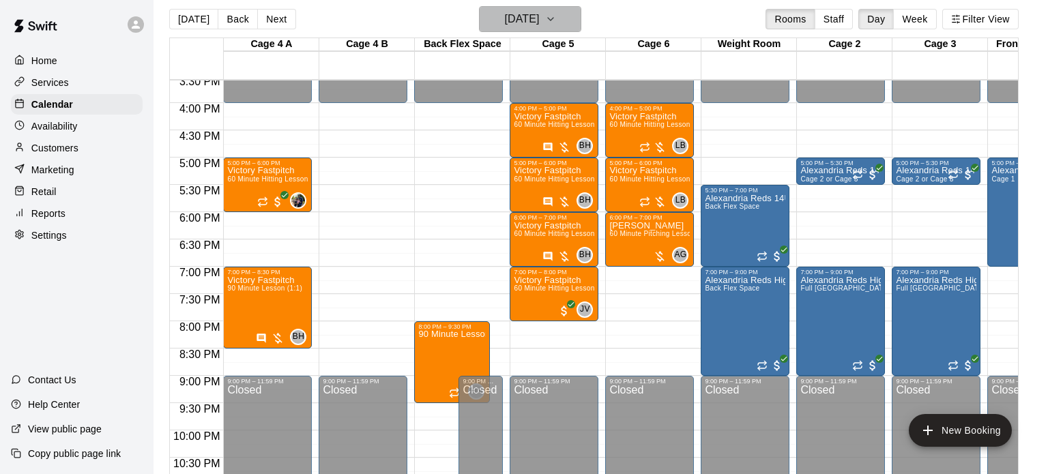
click at [538, 25] on h6 "[DATE]" at bounding box center [521, 19] width 35 height 19
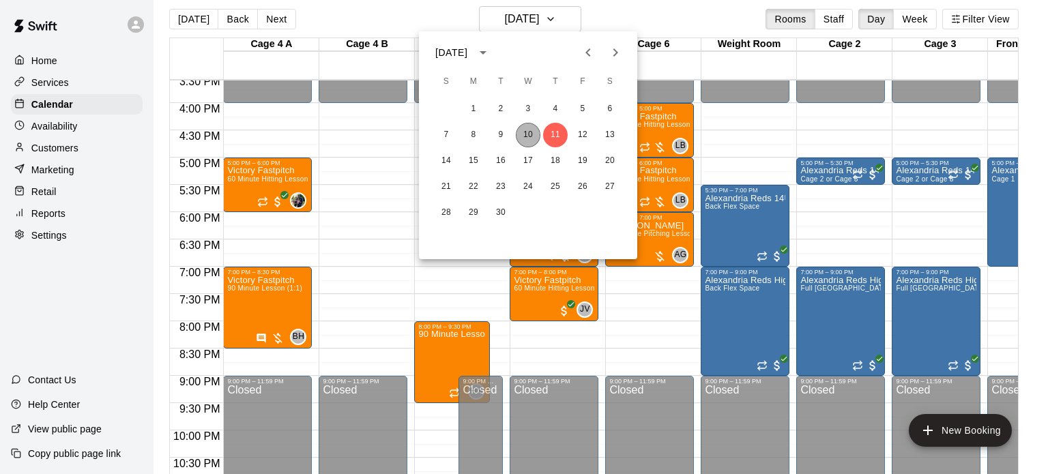
click at [525, 132] on button "10" at bounding box center [528, 135] width 25 height 25
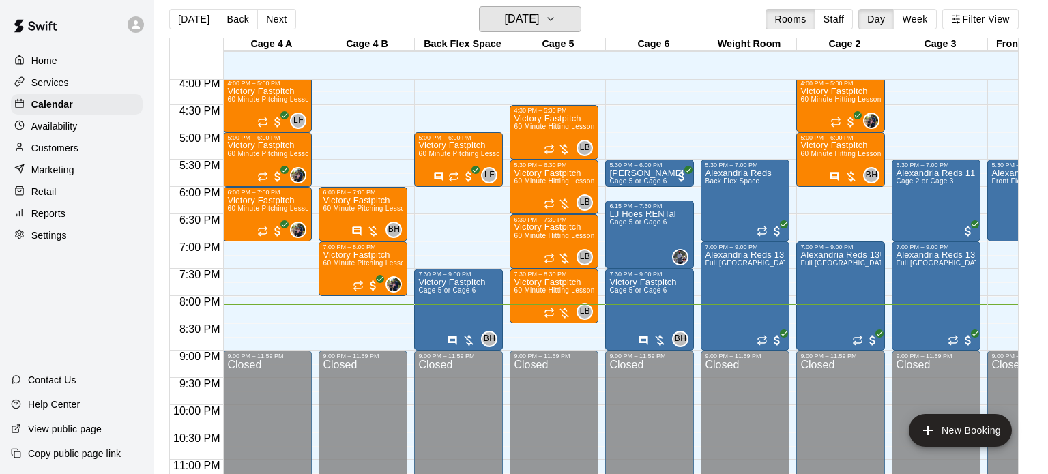
scroll to position [0, 0]
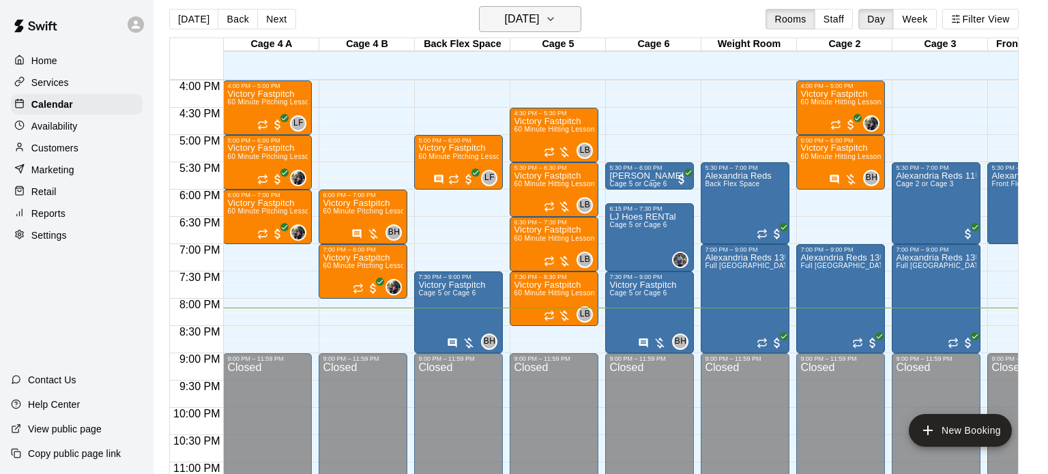
click at [539, 16] on h6 "[DATE]" at bounding box center [521, 19] width 35 height 19
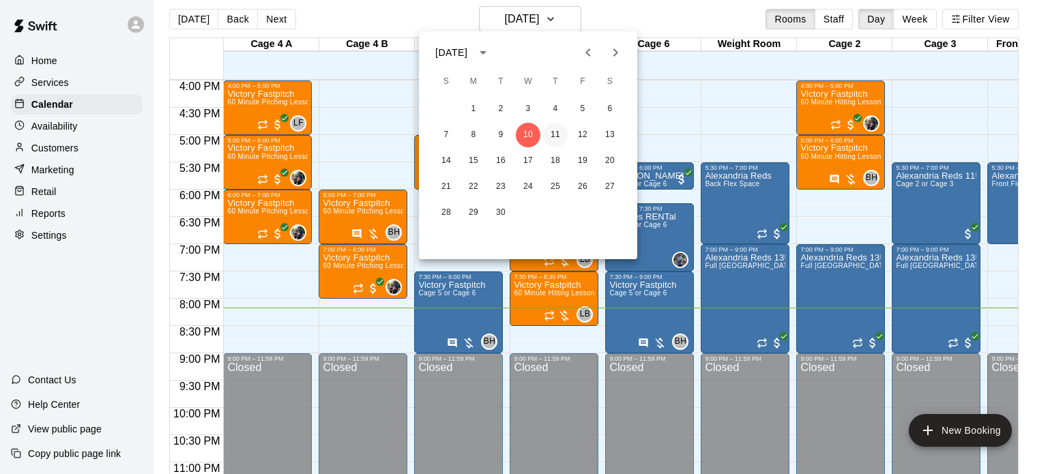
click at [556, 139] on button "11" at bounding box center [555, 135] width 25 height 25
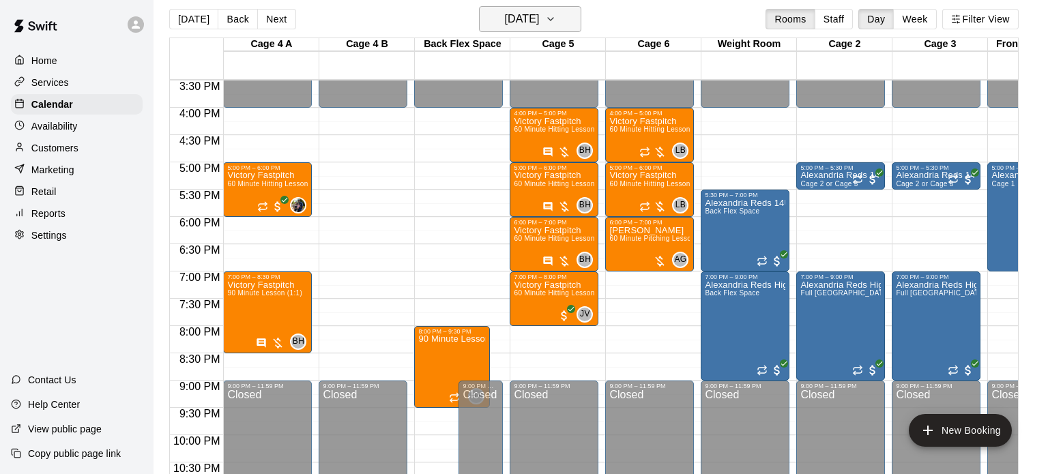
click at [511, 23] on h6 "[DATE]" at bounding box center [521, 19] width 35 height 19
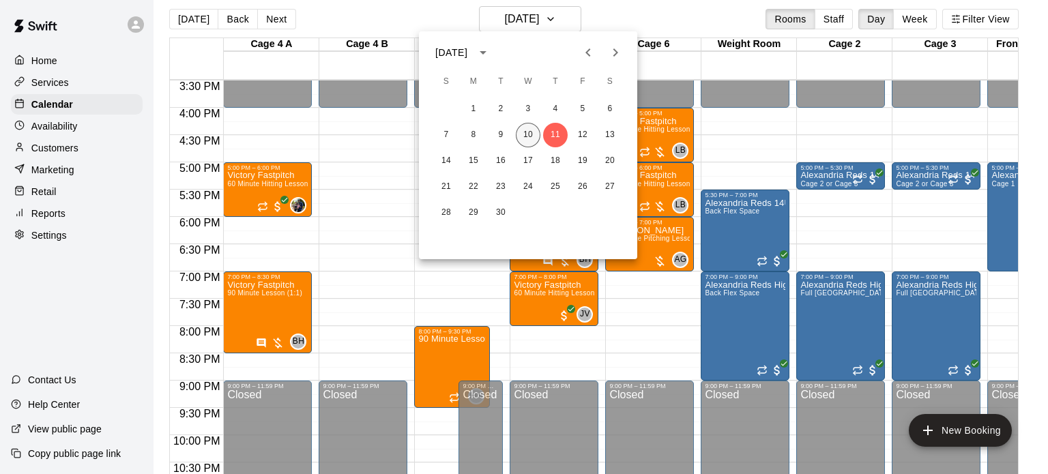
click at [531, 126] on button "10" at bounding box center [528, 135] width 25 height 25
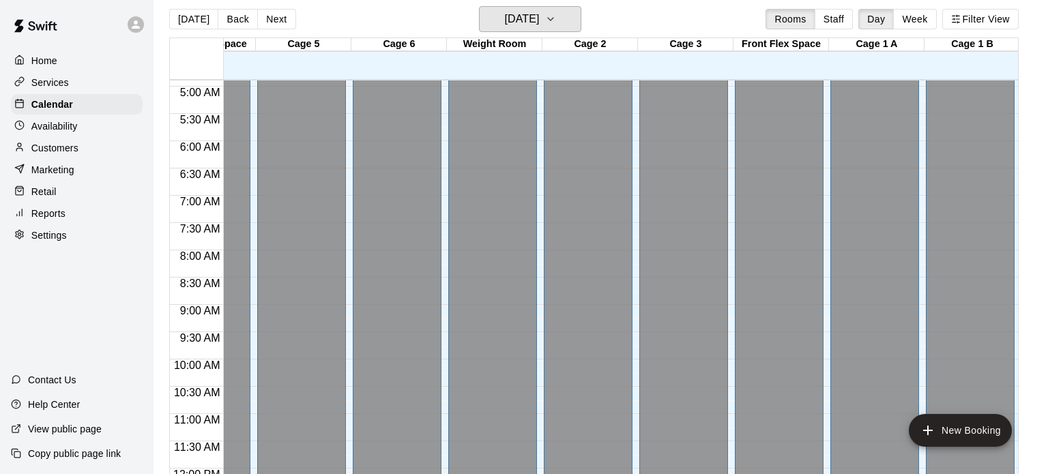
scroll to position [0, 253]
click at [539, 14] on h6 "[DATE]" at bounding box center [521, 19] width 35 height 19
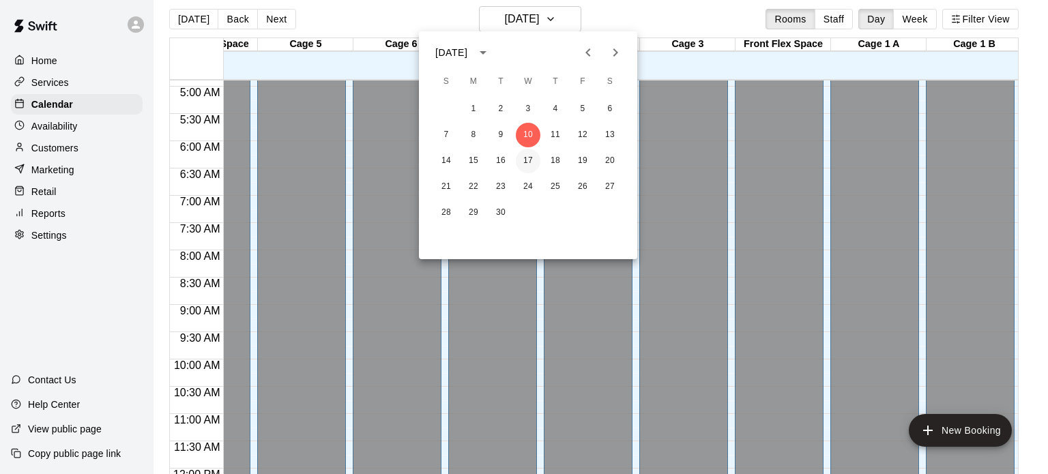
click at [528, 163] on button "17" at bounding box center [528, 161] width 25 height 25
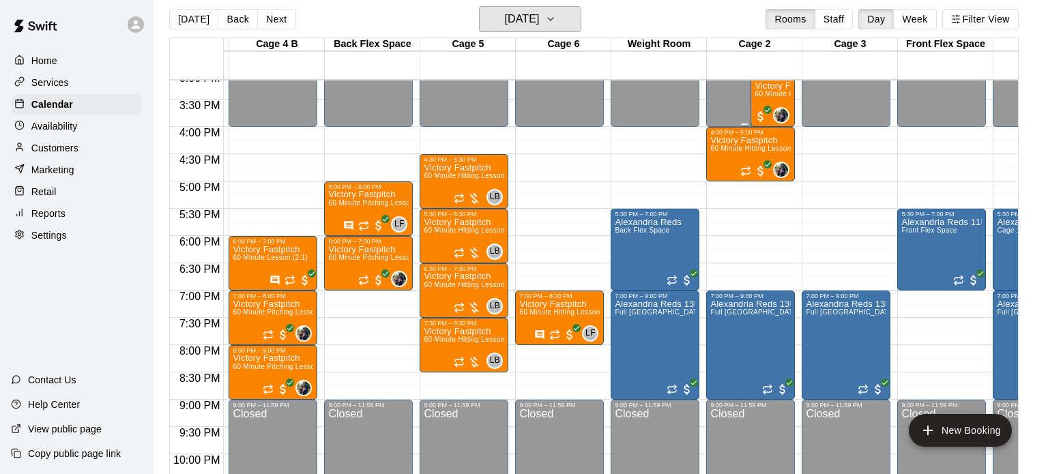
scroll to position [827, 93]
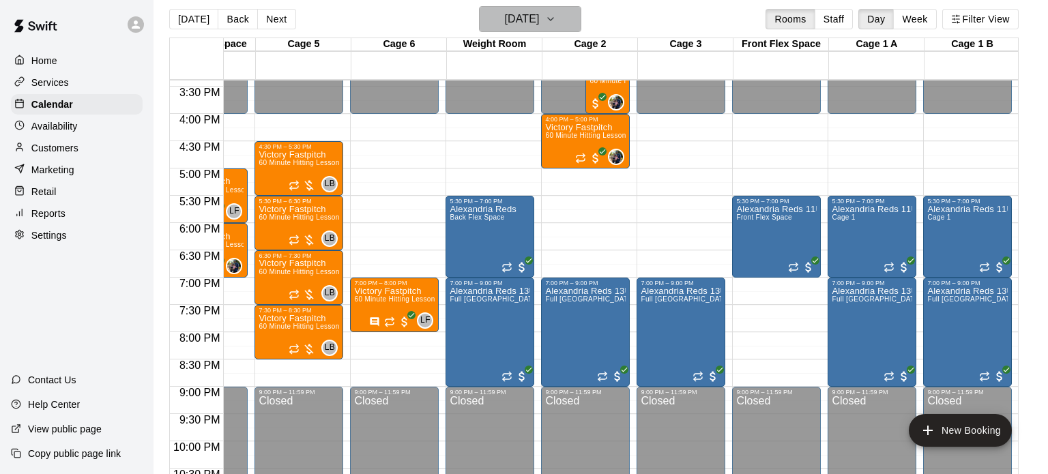
click at [536, 16] on h6 "[DATE]" at bounding box center [521, 19] width 35 height 19
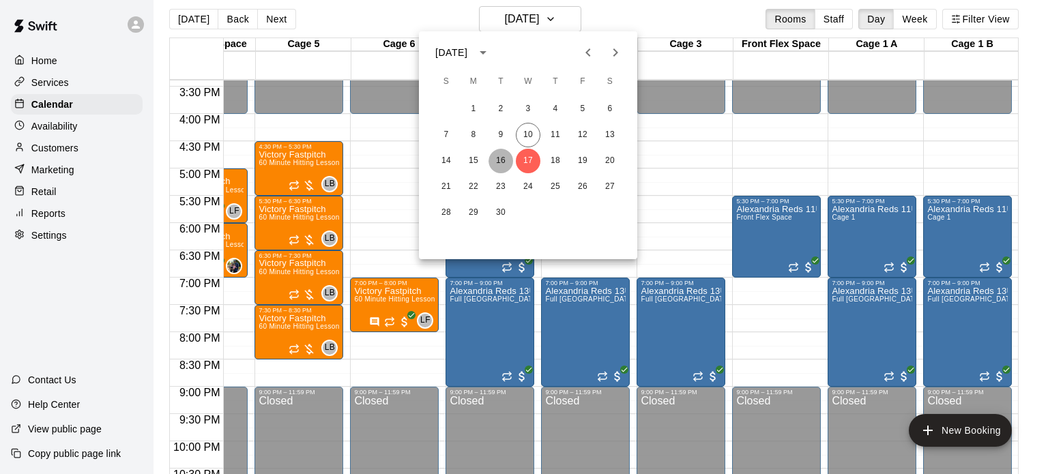
click at [499, 155] on button "16" at bounding box center [501, 161] width 25 height 25
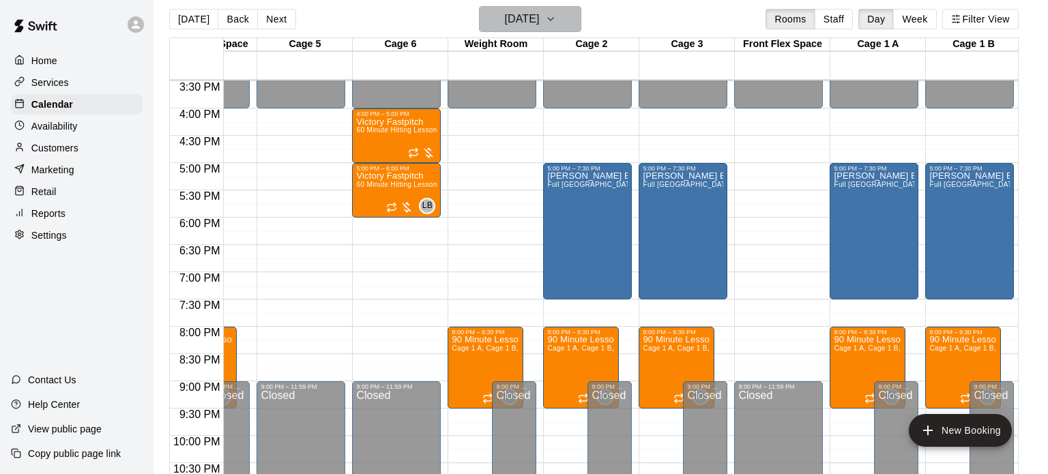
click at [536, 22] on h6 "[DATE]" at bounding box center [521, 19] width 35 height 19
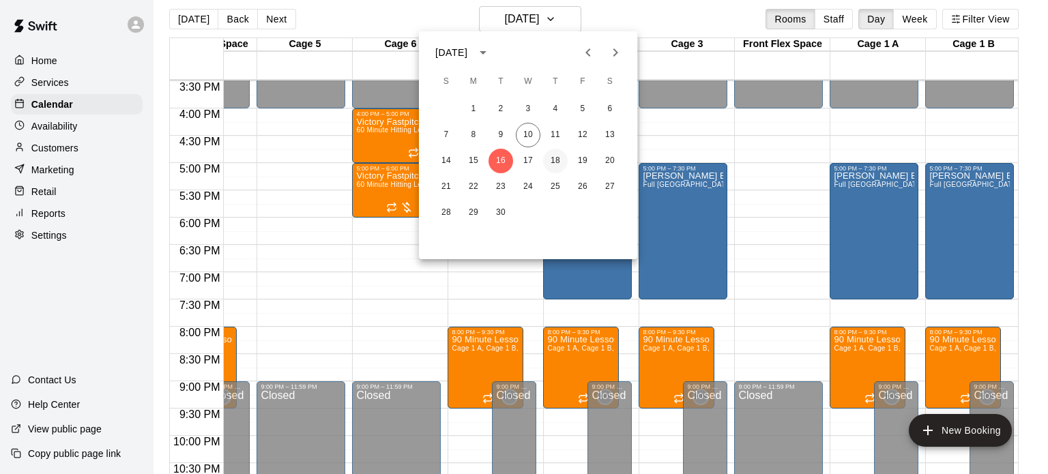
click at [559, 160] on button "18" at bounding box center [555, 161] width 25 height 25
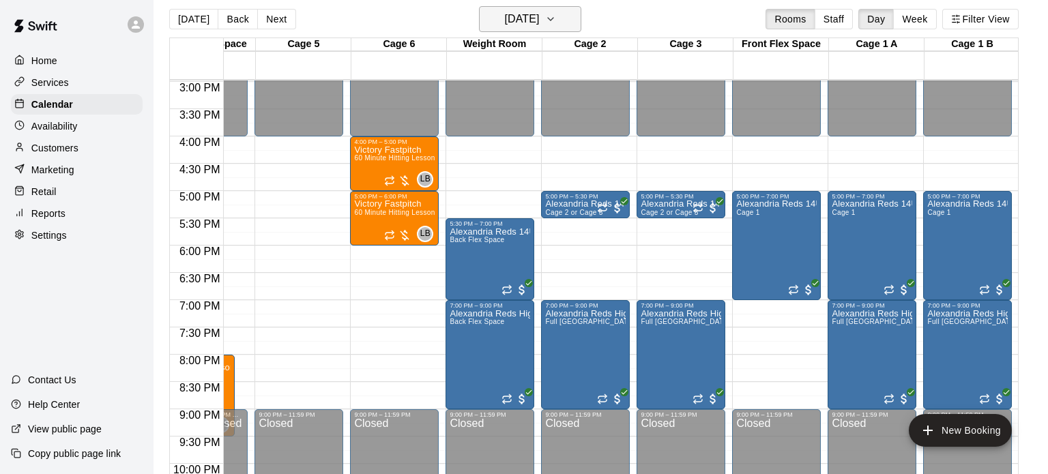
click at [533, 11] on h6 "[DATE]" at bounding box center [521, 19] width 35 height 19
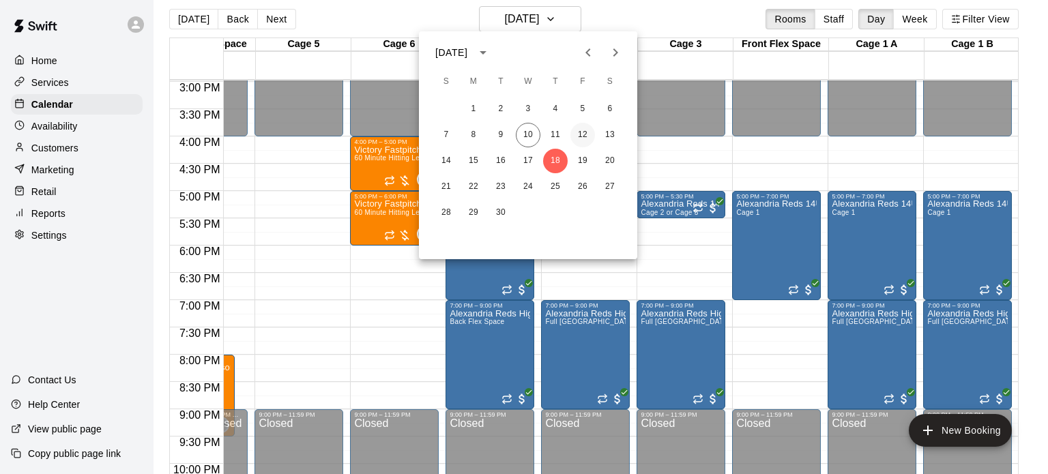
click at [579, 132] on button "12" at bounding box center [583, 135] width 25 height 25
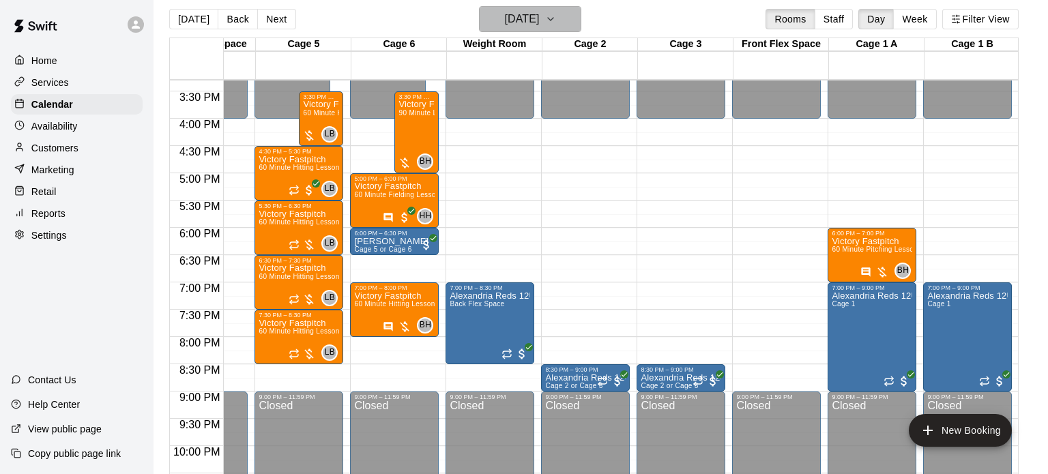
click at [504, 20] on h6 "[DATE]" at bounding box center [521, 19] width 35 height 19
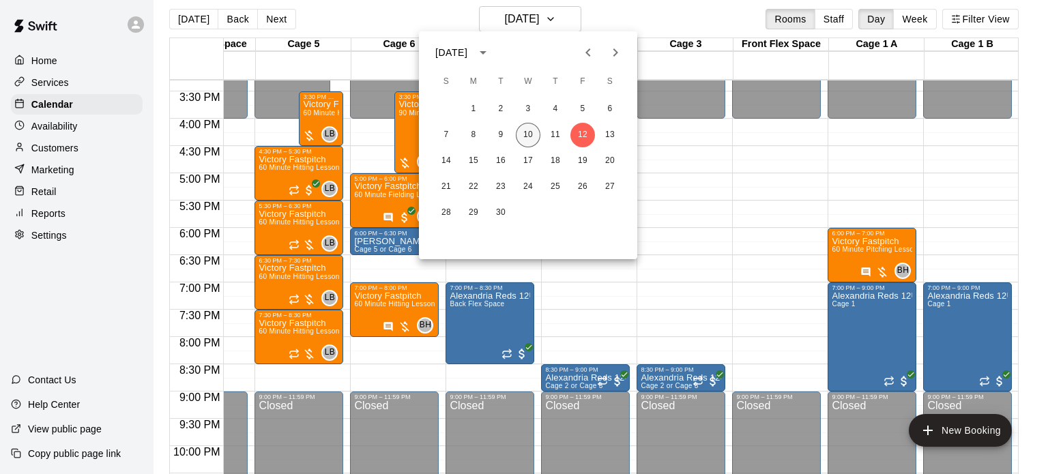
click at [532, 134] on button "10" at bounding box center [528, 135] width 25 height 25
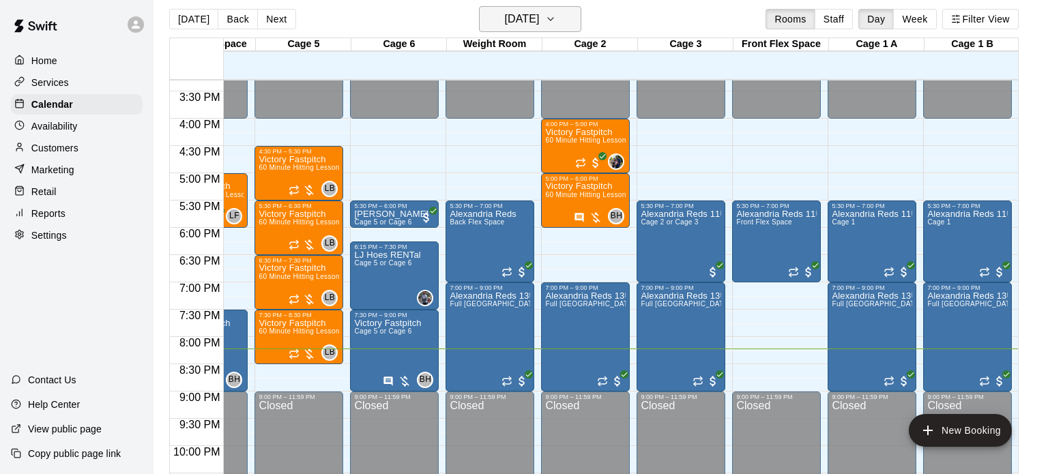
click at [529, 26] on h6 "[DATE]" at bounding box center [521, 19] width 35 height 19
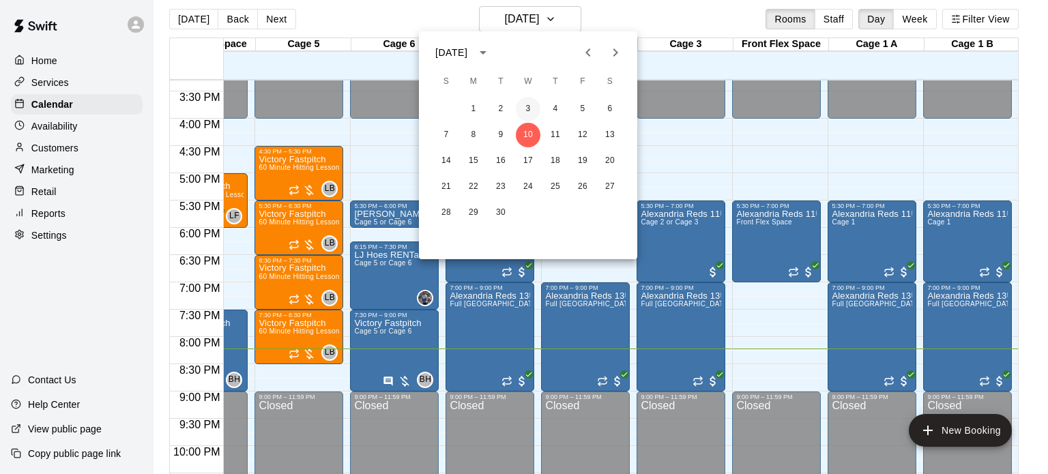
click at [528, 109] on button "3" at bounding box center [528, 109] width 25 height 25
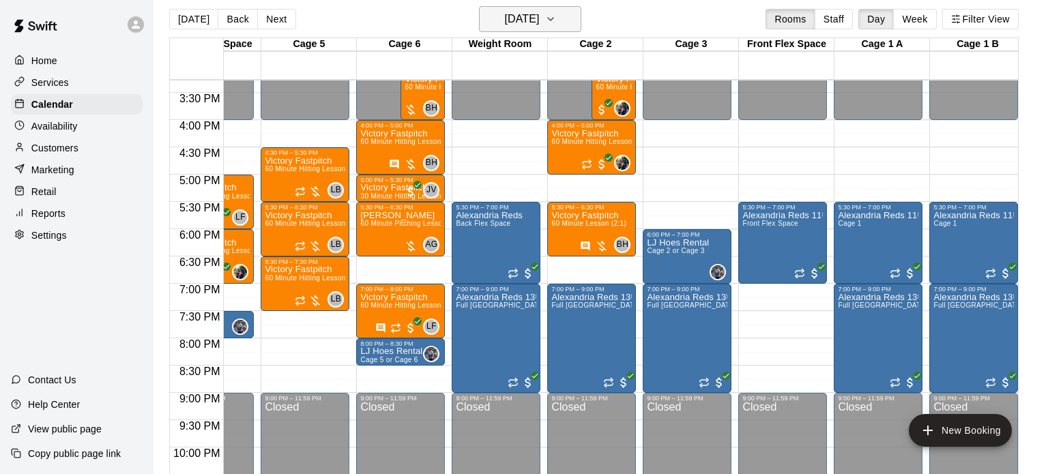
click at [487, 29] on button "[DATE]" at bounding box center [530, 19] width 102 height 26
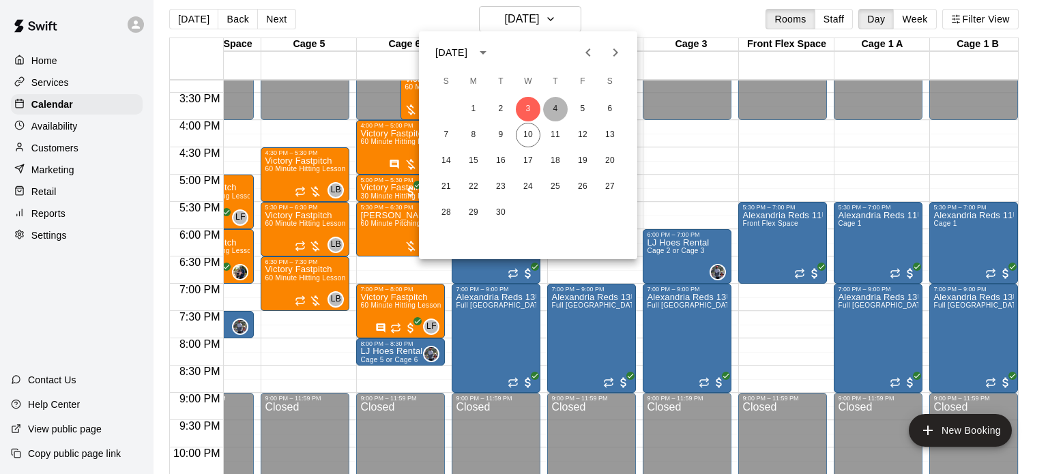
click at [554, 111] on button "4" at bounding box center [555, 109] width 25 height 25
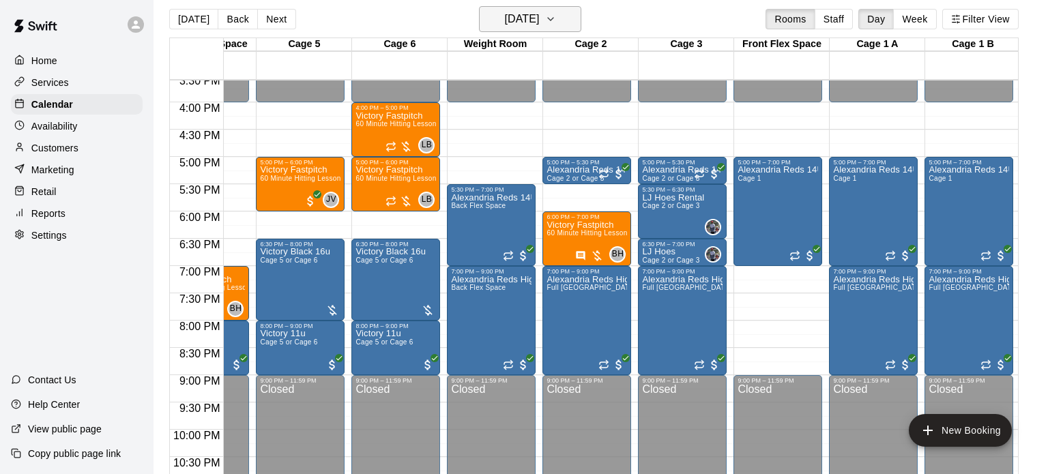
click at [510, 21] on h6 "[DATE]" at bounding box center [521, 19] width 35 height 19
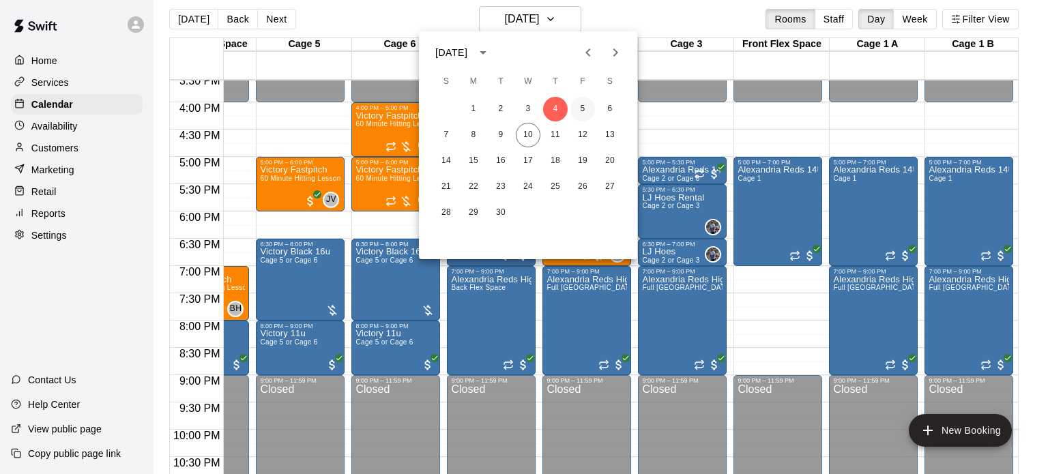
click at [584, 109] on button "5" at bounding box center [583, 109] width 25 height 25
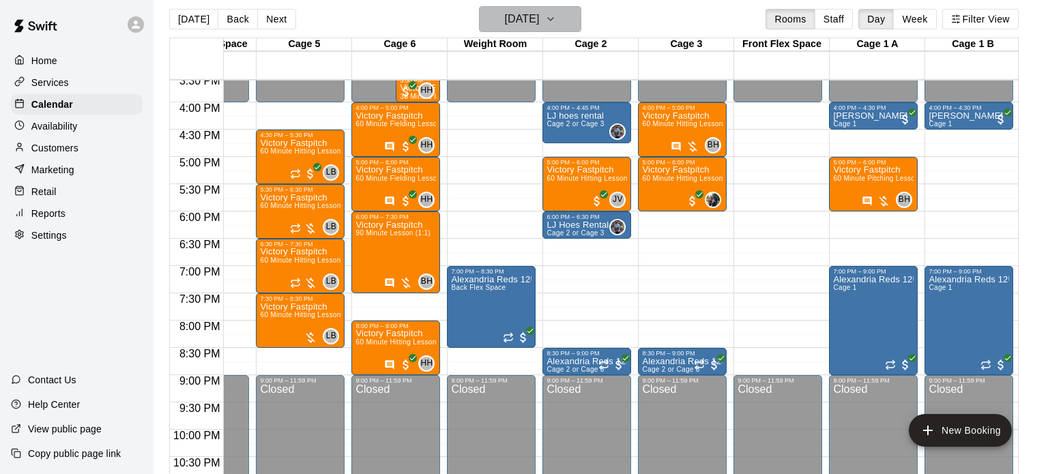
click at [526, 20] on h6 "[DATE]" at bounding box center [521, 19] width 35 height 19
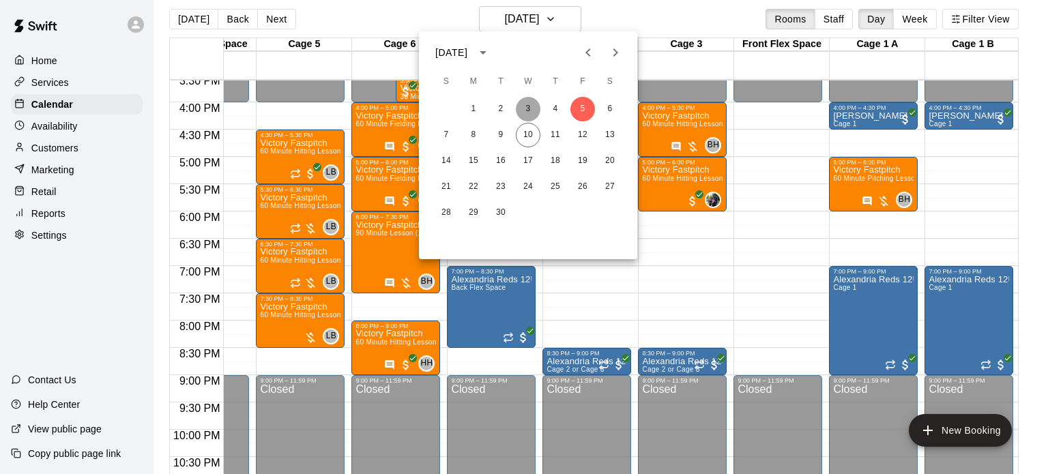
click at [515, 104] on div "1 2 3 4 5 6" at bounding box center [528, 109] width 218 height 25
click at [502, 111] on button "2" at bounding box center [501, 109] width 25 height 25
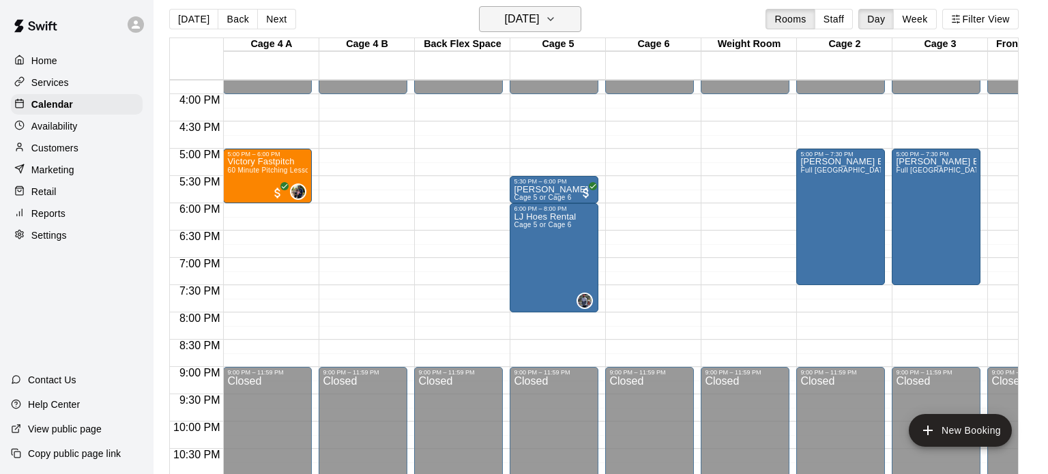
click at [506, 25] on h6 "[DATE]" at bounding box center [521, 19] width 35 height 19
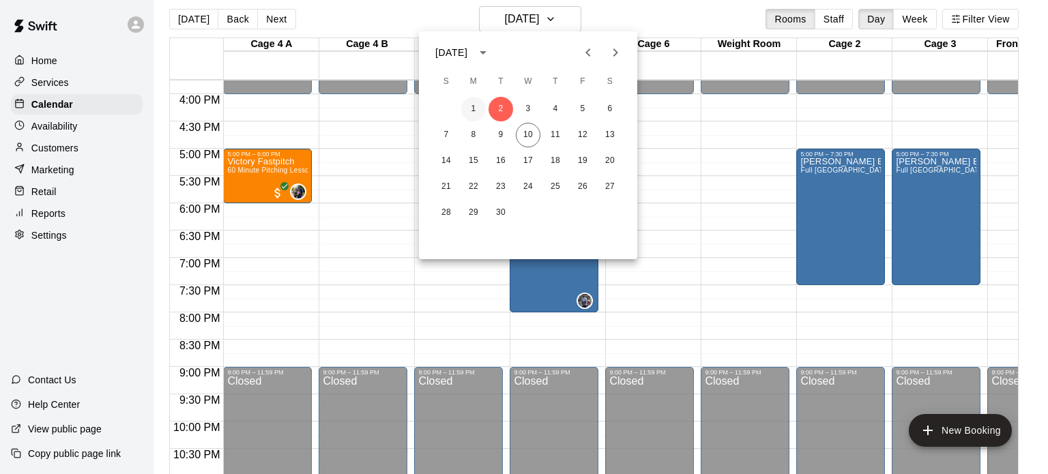
click at [468, 113] on button "1" at bounding box center [473, 109] width 25 height 25
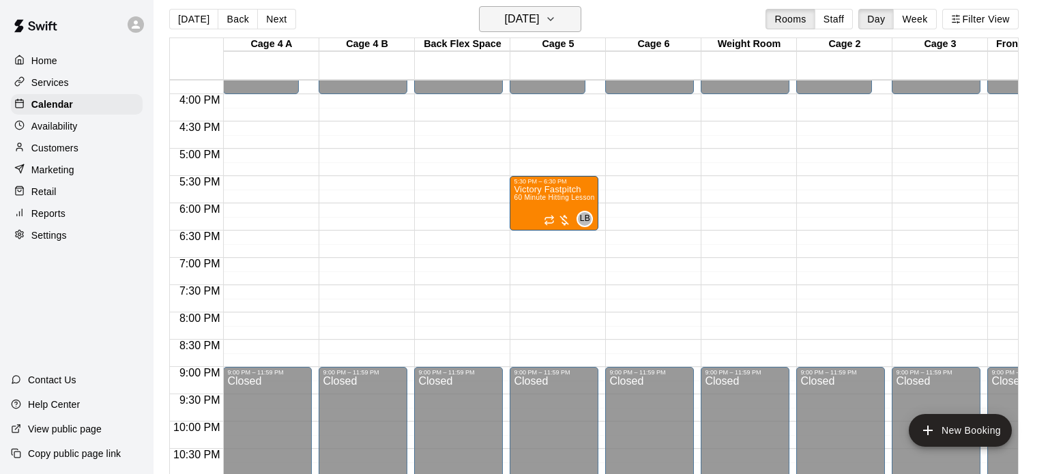
click at [528, 19] on h6 "[DATE]" at bounding box center [521, 19] width 35 height 19
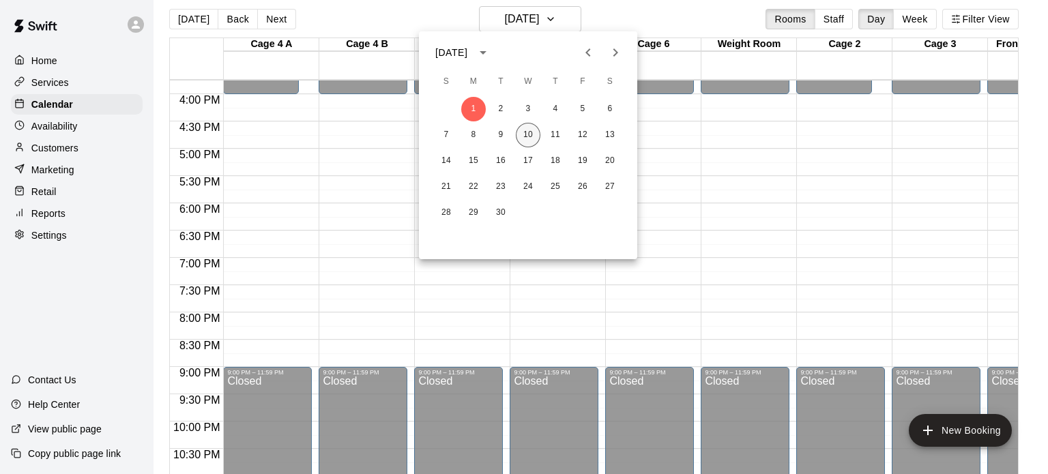
click at [526, 134] on button "10" at bounding box center [528, 135] width 25 height 25
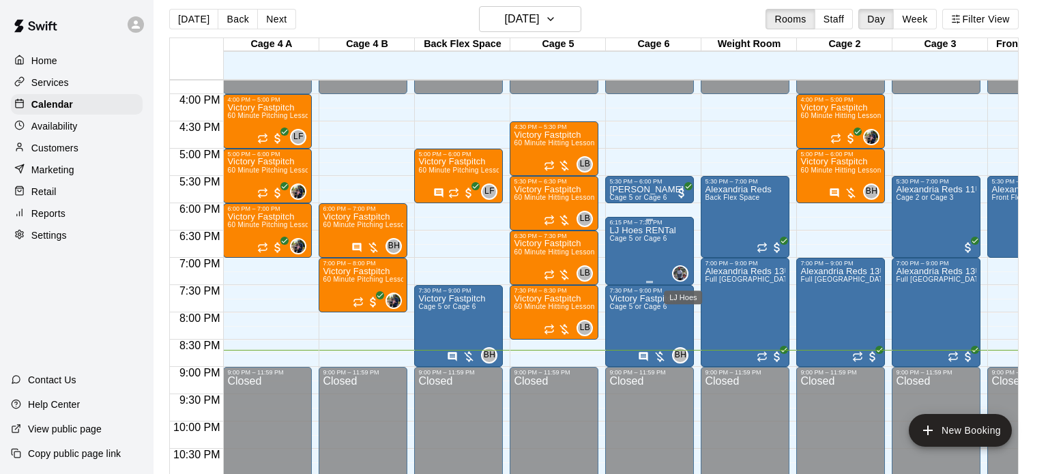
click at [683, 276] on img "LJ Hoes" at bounding box center [681, 274] width 14 height 14
click at [573, 387] on div at bounding box center [524, 237] width 1048 height 474
